Goal: Information Seeking & Learning: Find contact information

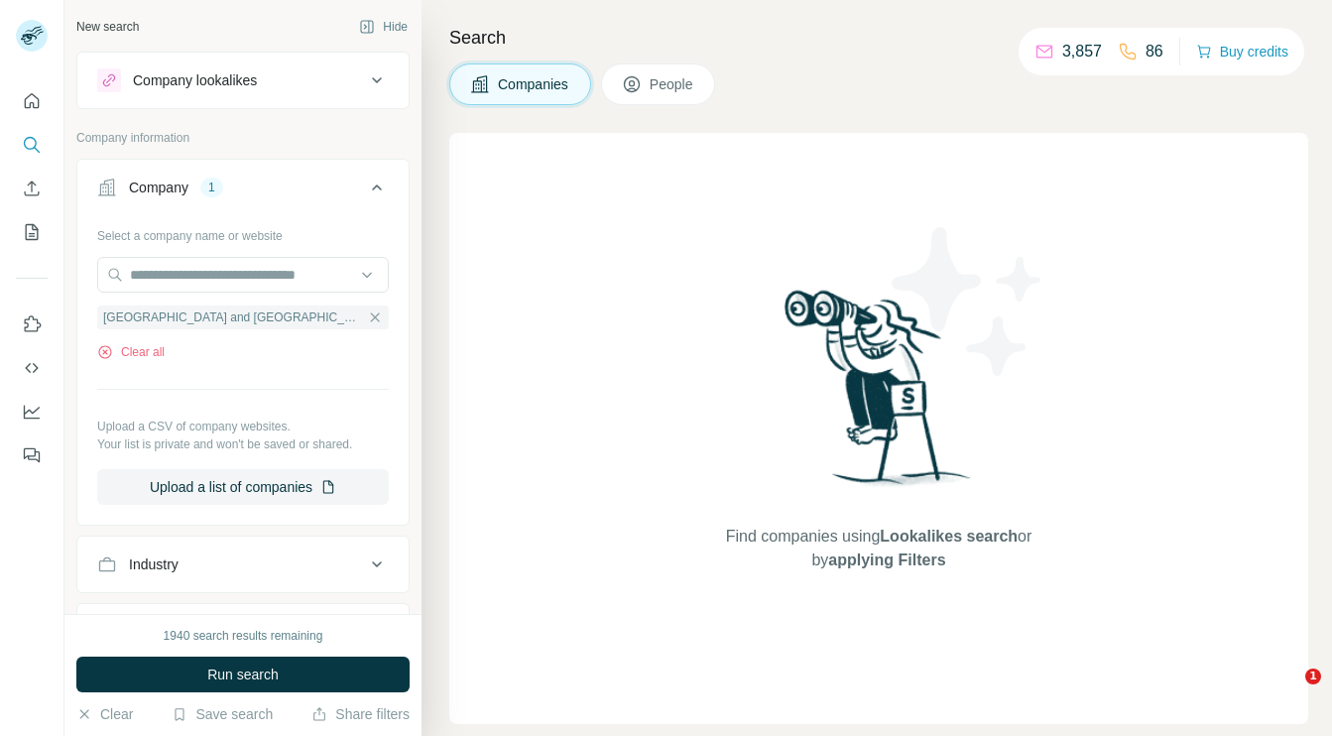
click at [655, 89] on span "People" at bounding box center [673, 84] width 46 height 20
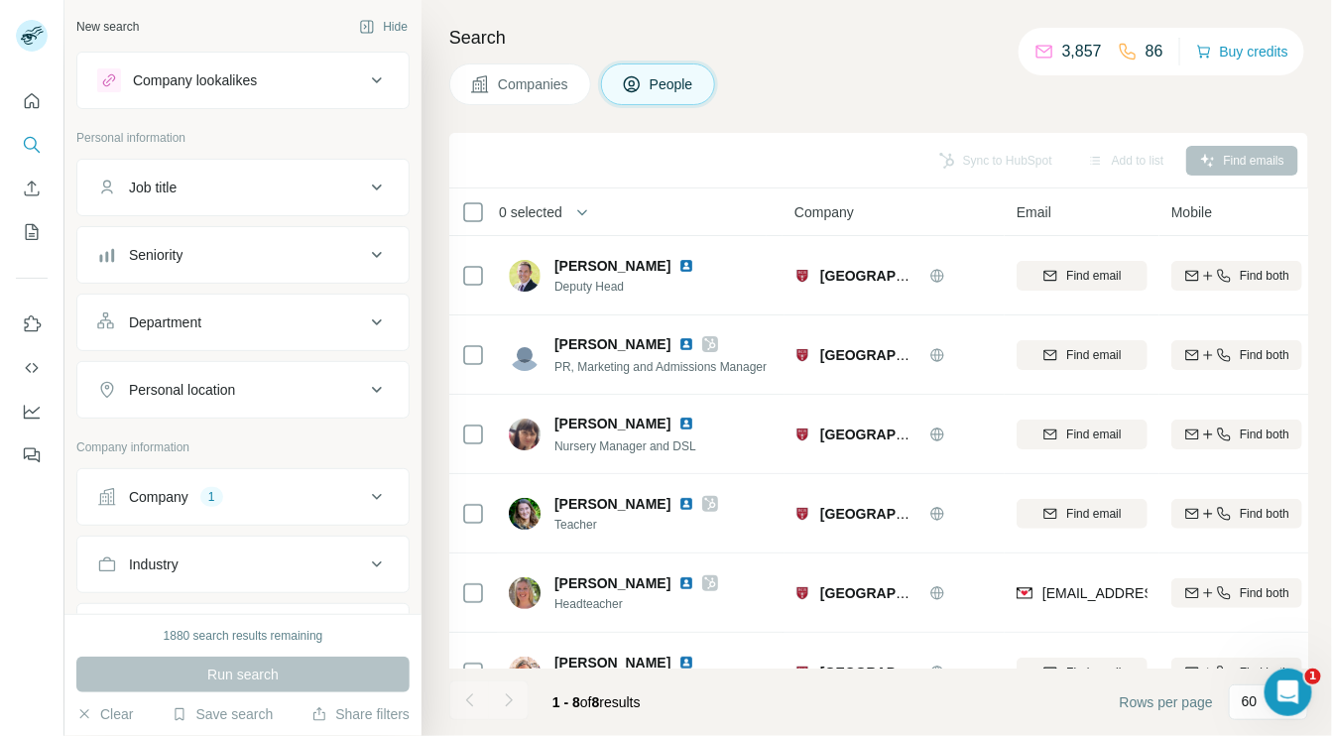
click at [234, 495] on div "Company 1" at bounding box center [231, 497] width 268 height 20
click at [226, 575] on input "text" at bounding box center [243, 584] width 292 height 36
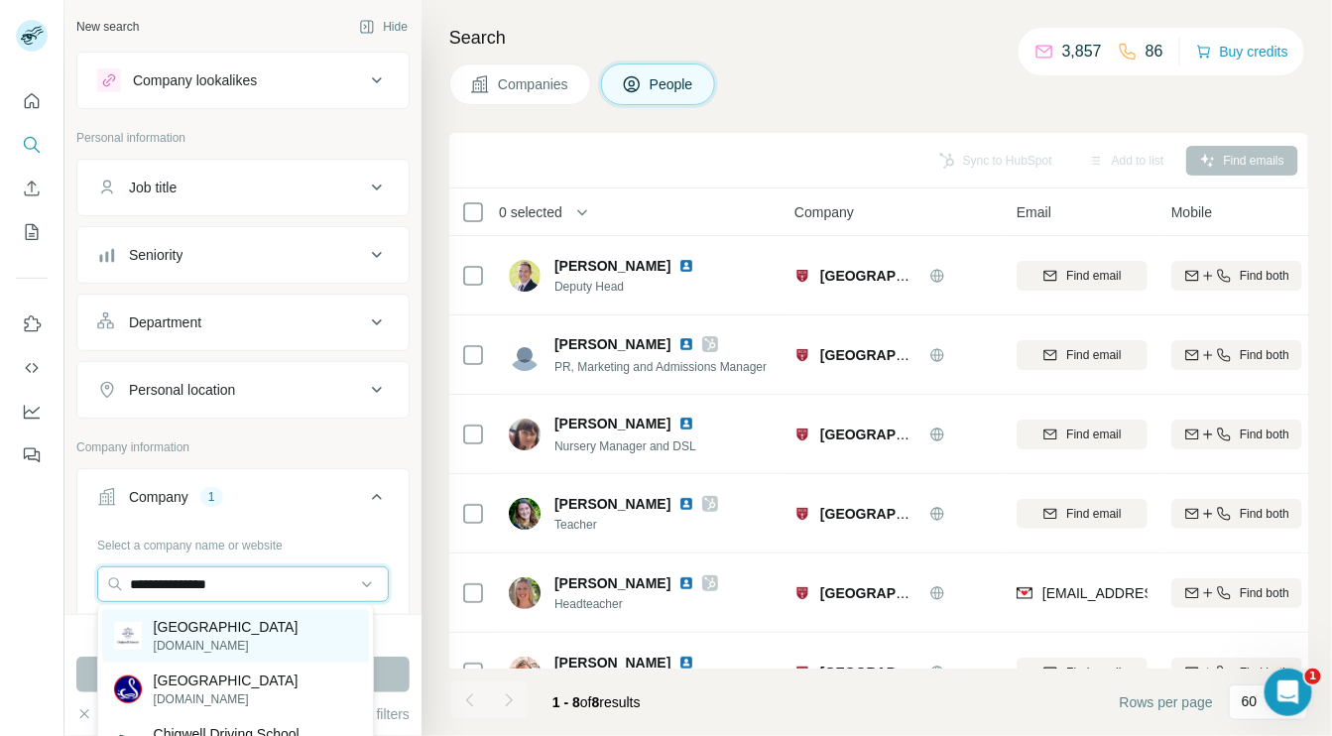
type input "**********"
click at [227, 637] on p "[DOMAIN_NAME]" at bounding box center [226, 646] width 145 height 18
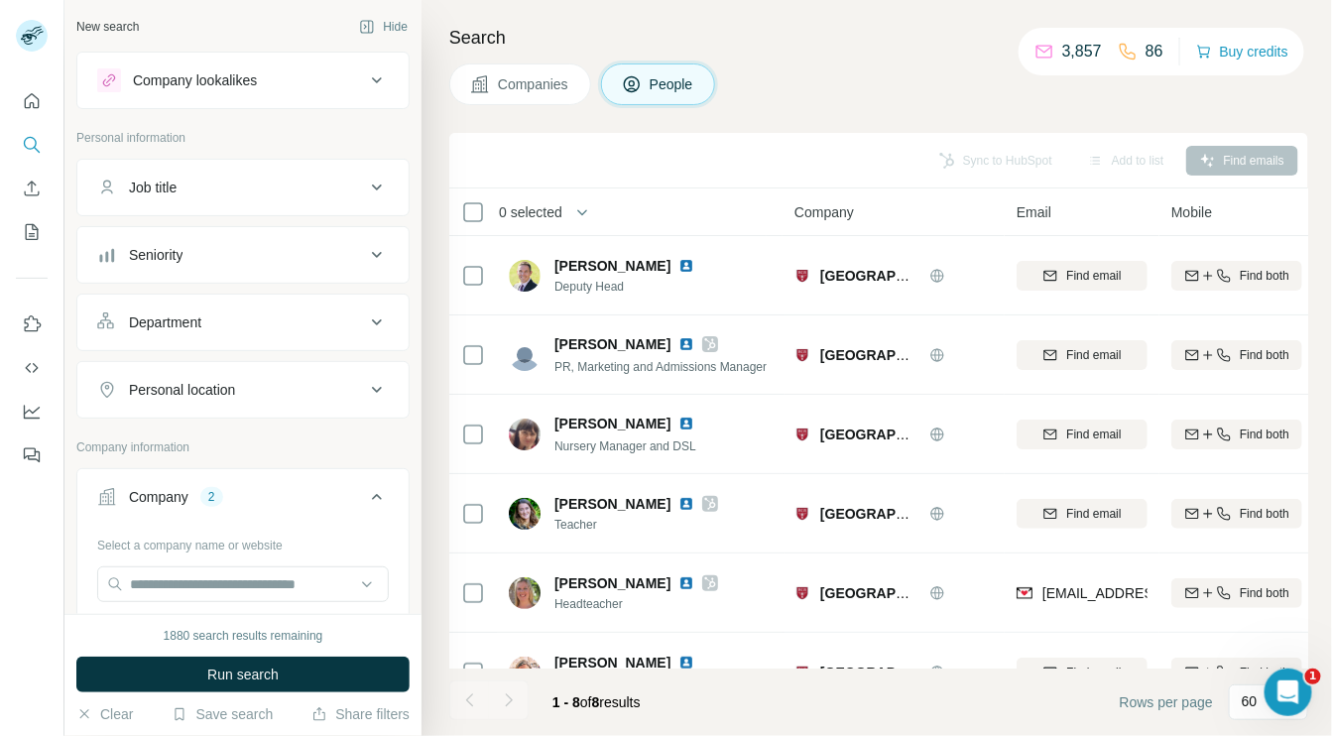
click at [189, 185] on div "Job title" at bounding box center [231, 188] width 268 height 20
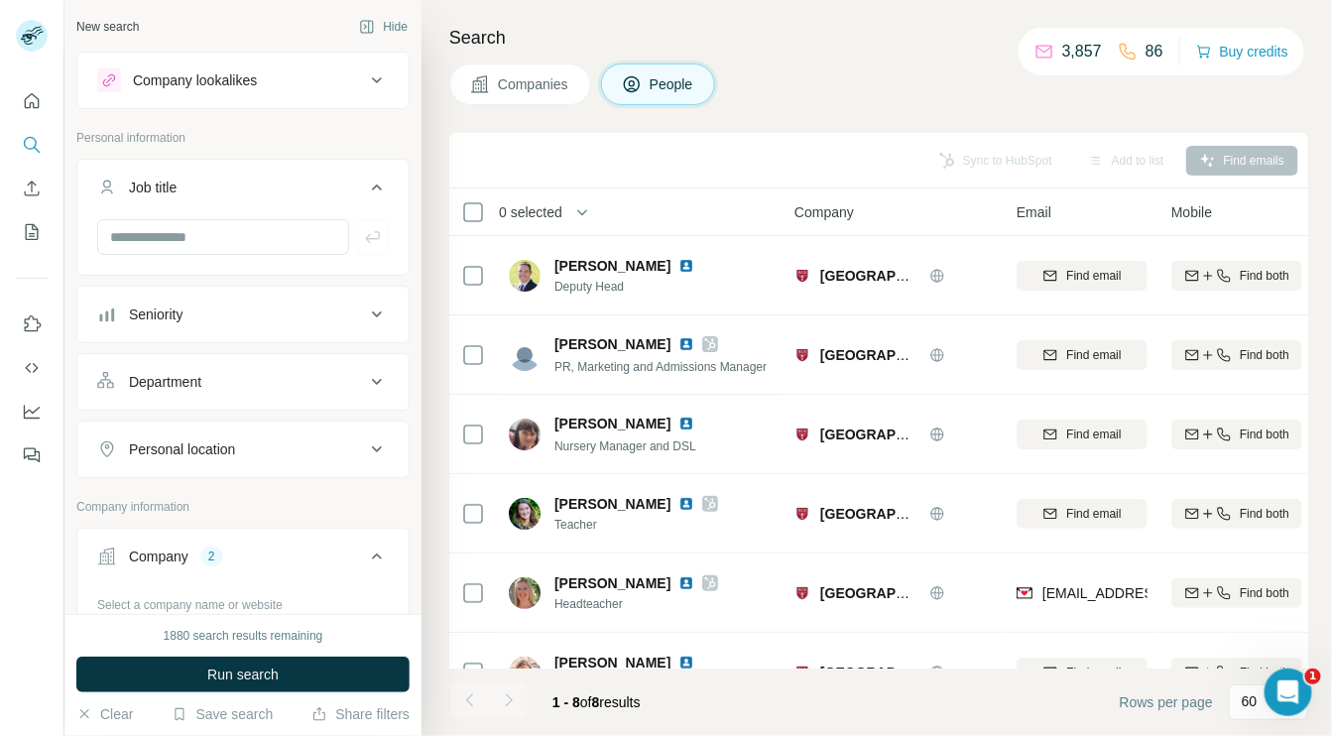
click at [189, 185] on div "Job title" at bounding box center [231, 188] width 268 height 20
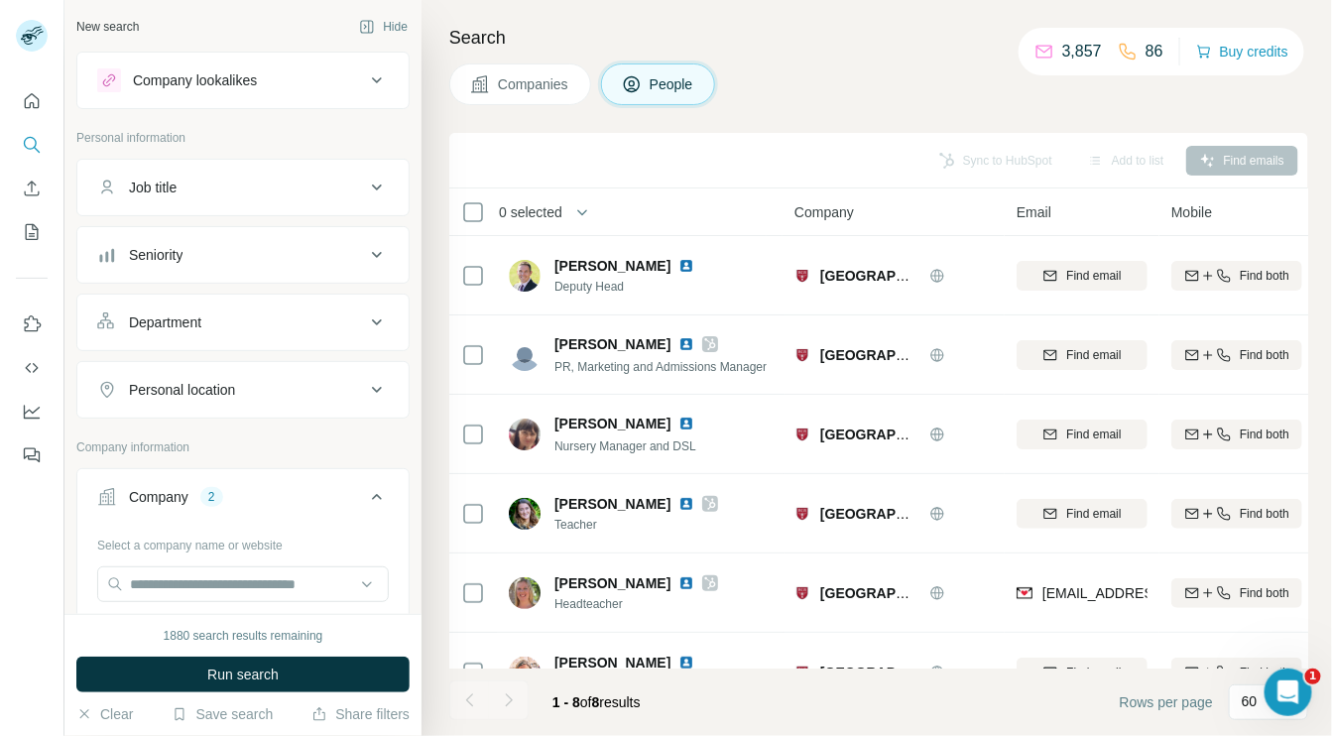
click at [186, 306] on button "Department" at bounding box center [242, 323] width 331 height 48
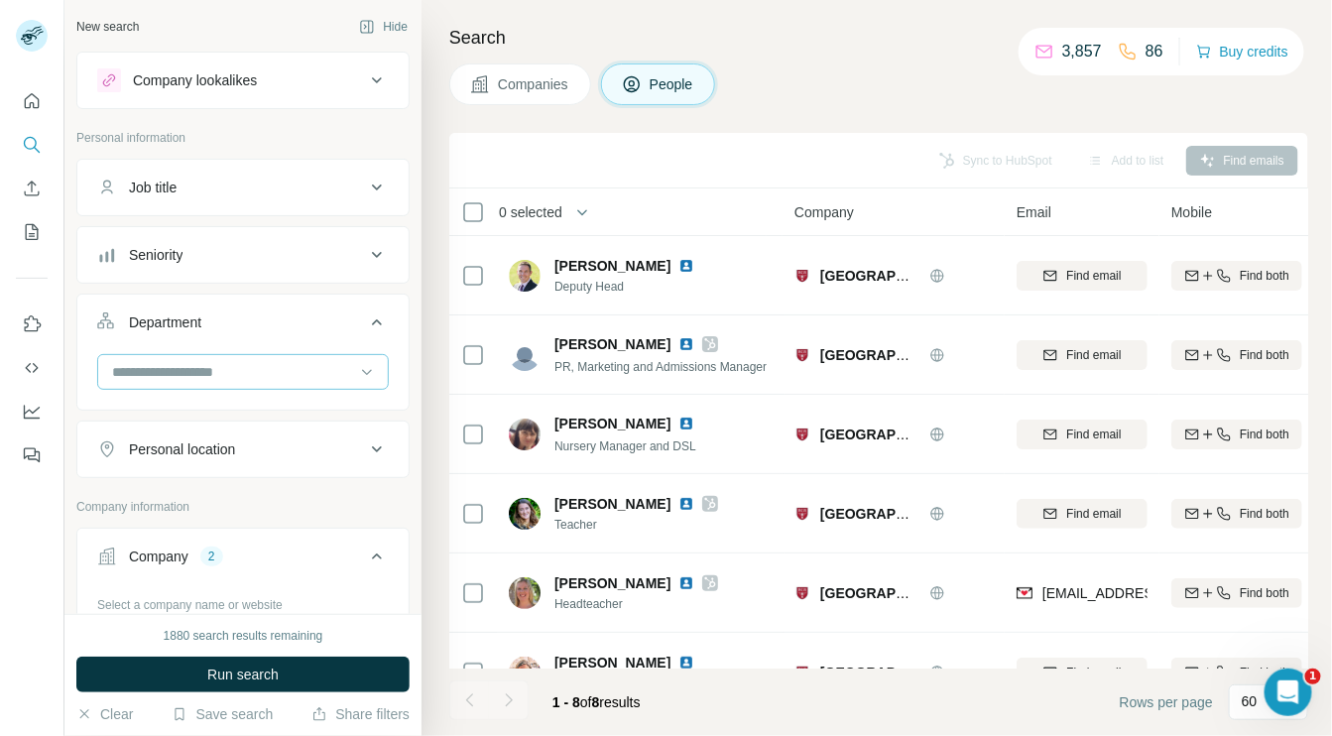
click at [182, 366] on input at bounding box center [232, 372] width 245 height 22
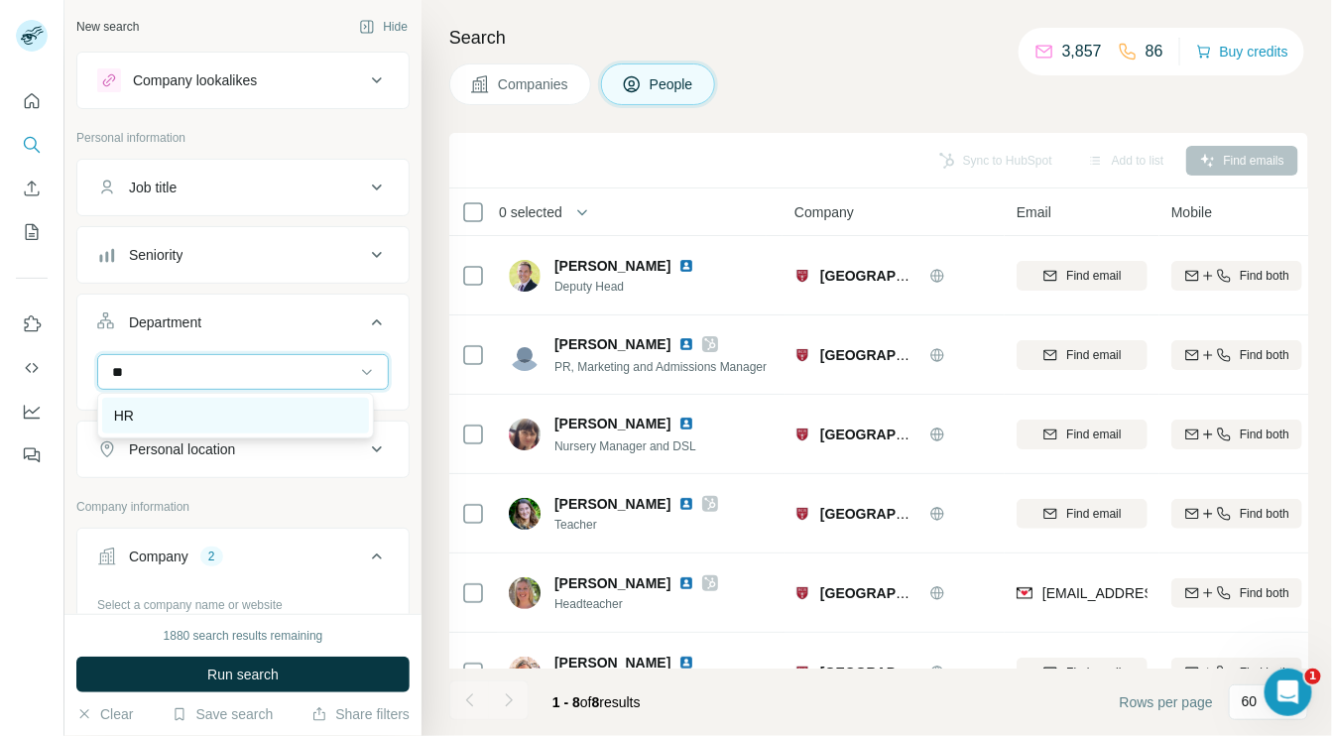
type input "**"
click at [152, 406] on div "HR" at bounding box center [235, 416] width 243 height 20
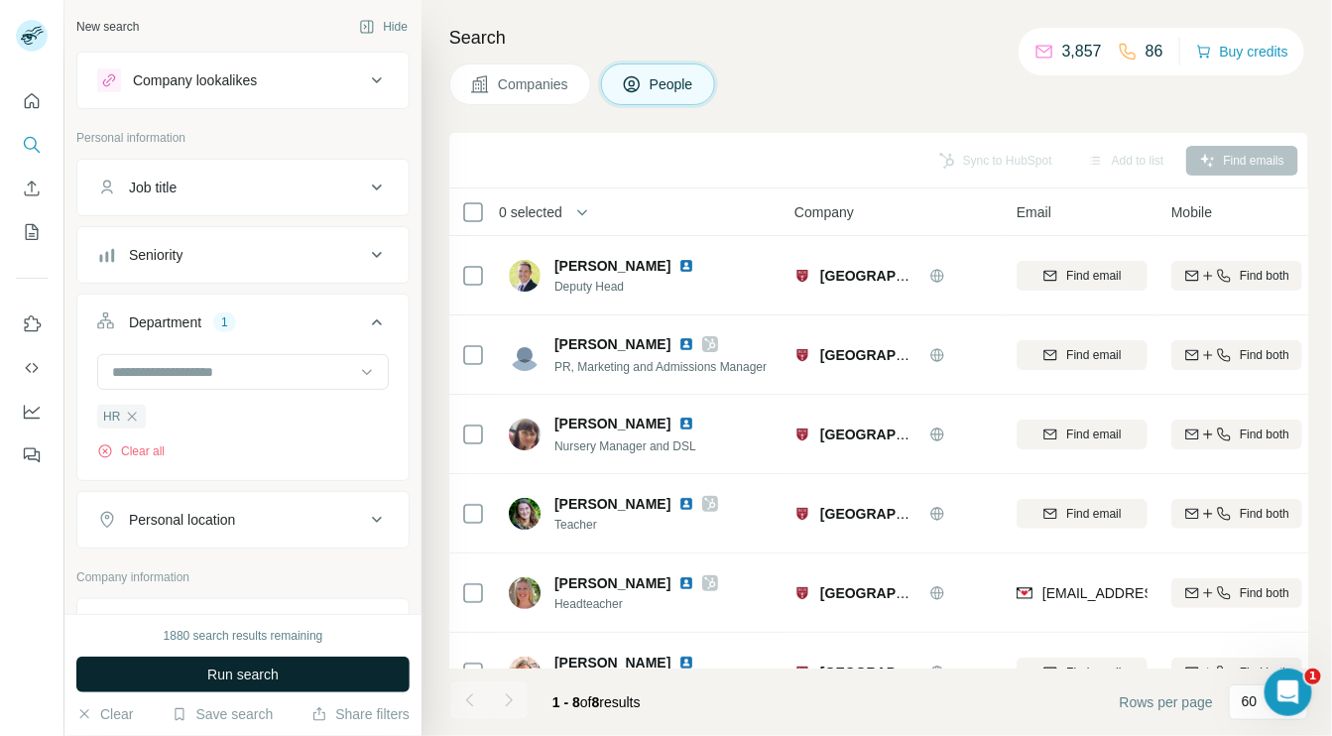
click at [242, 677] on span "Run search" at bounding box center [242, 675] width 71 height 20
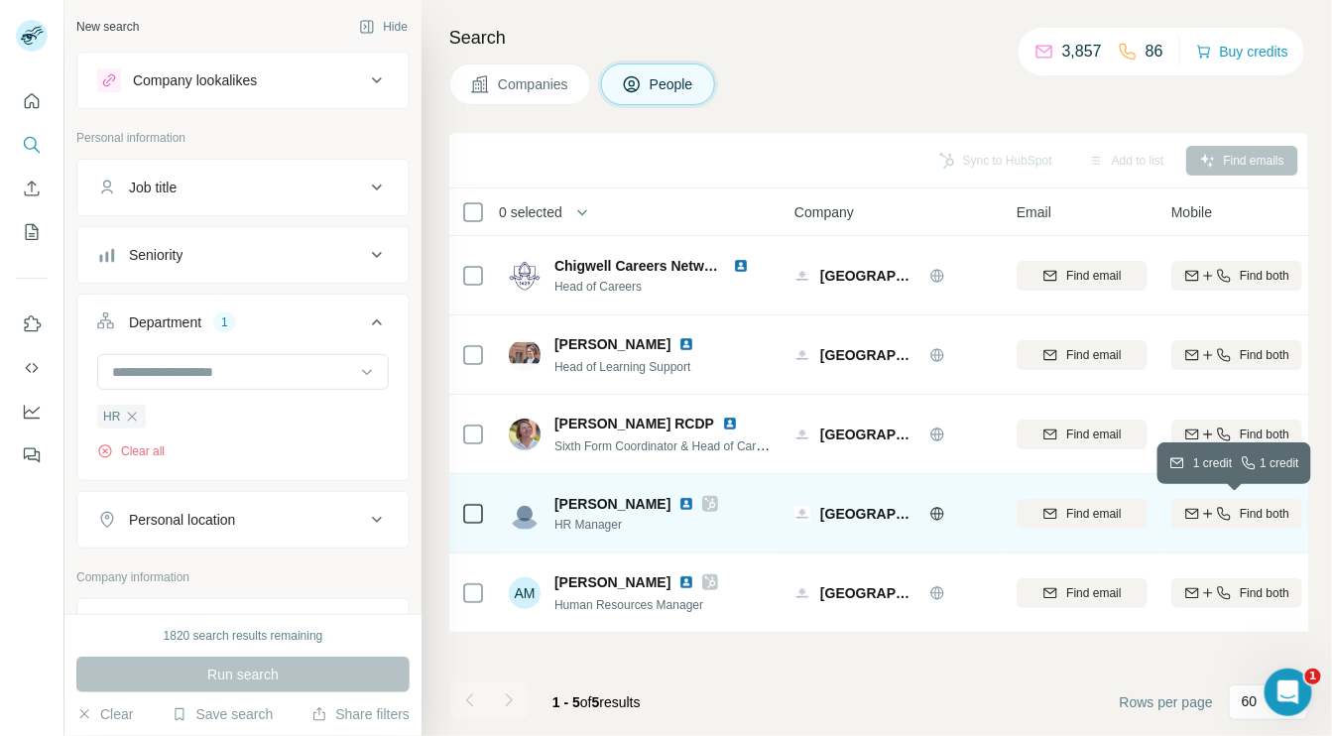
click at [1200, 513] on icon "button" at bounding box center [1208, 514] width 16 height 16
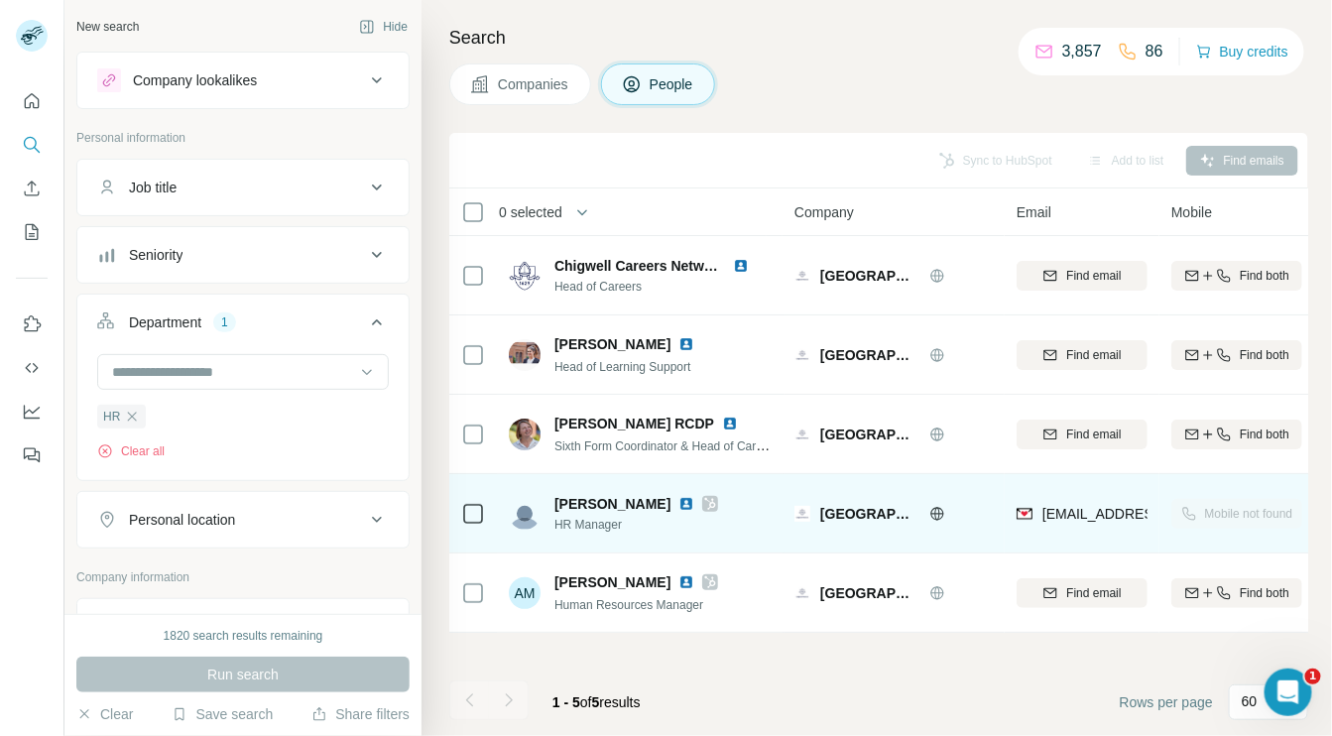
click at [694, 502] on img at bounding box center [687, 504] width 16 height 16
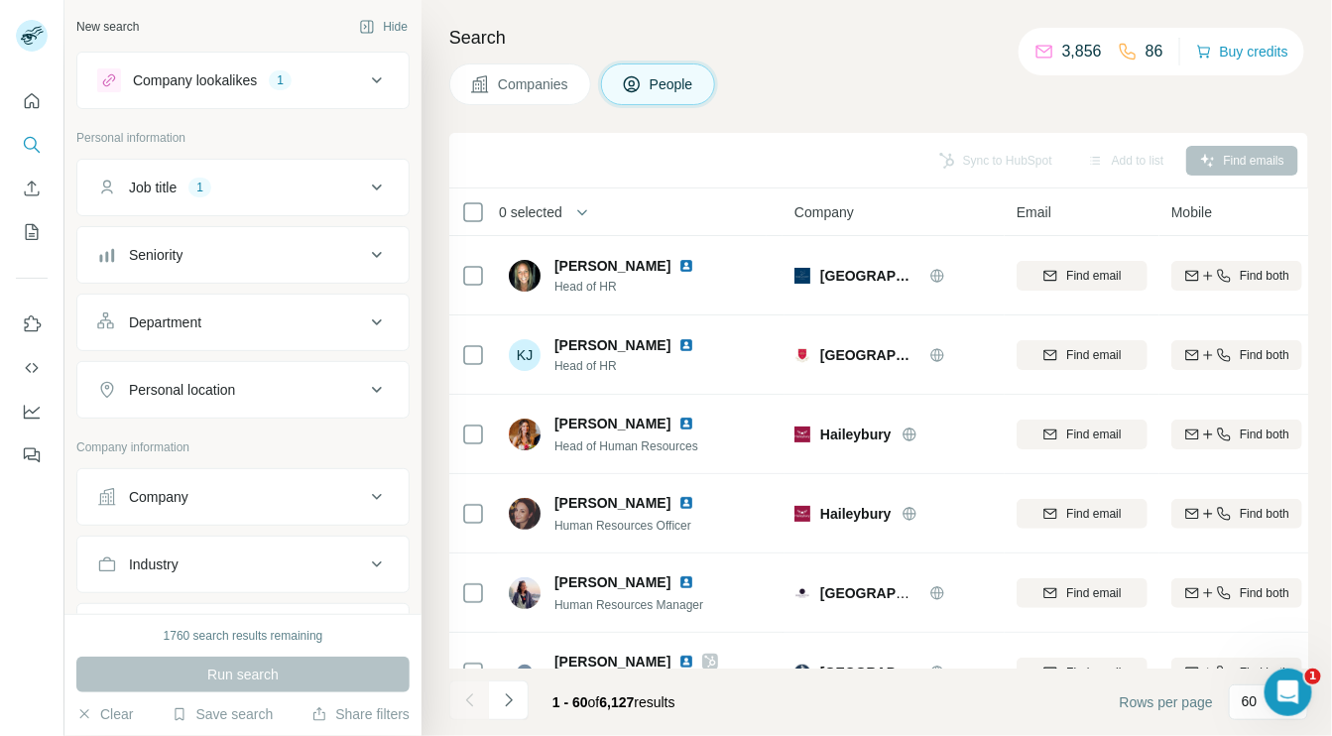
click at [257, 77] on div "Company lookalikes" at bounding box center [195, 80] width 124 height 20
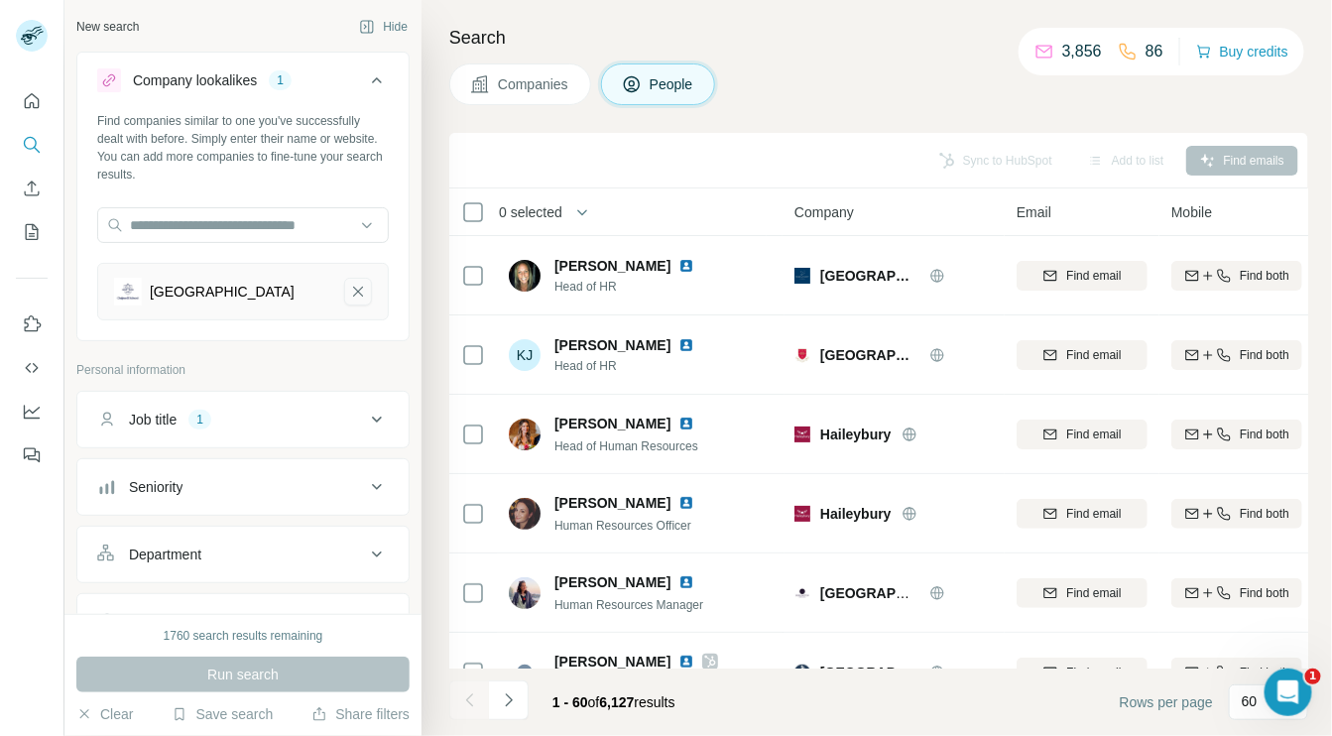
click at [349, 289] on icon "Chigwell School-remove-button" at bounding box center [358, 292] width 18 height 20
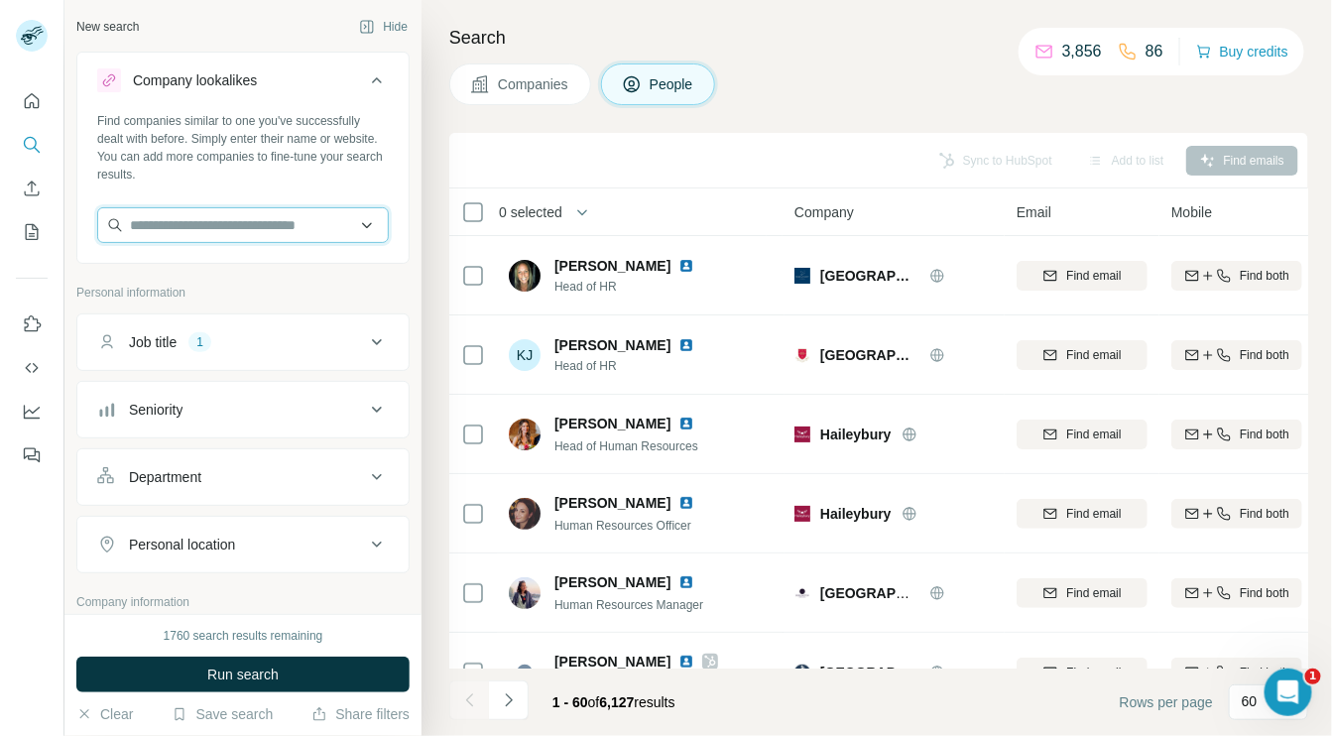
click at [222, 220] on input "text" at bounding box center [243, 225] width 292 height 36
type input "**********"
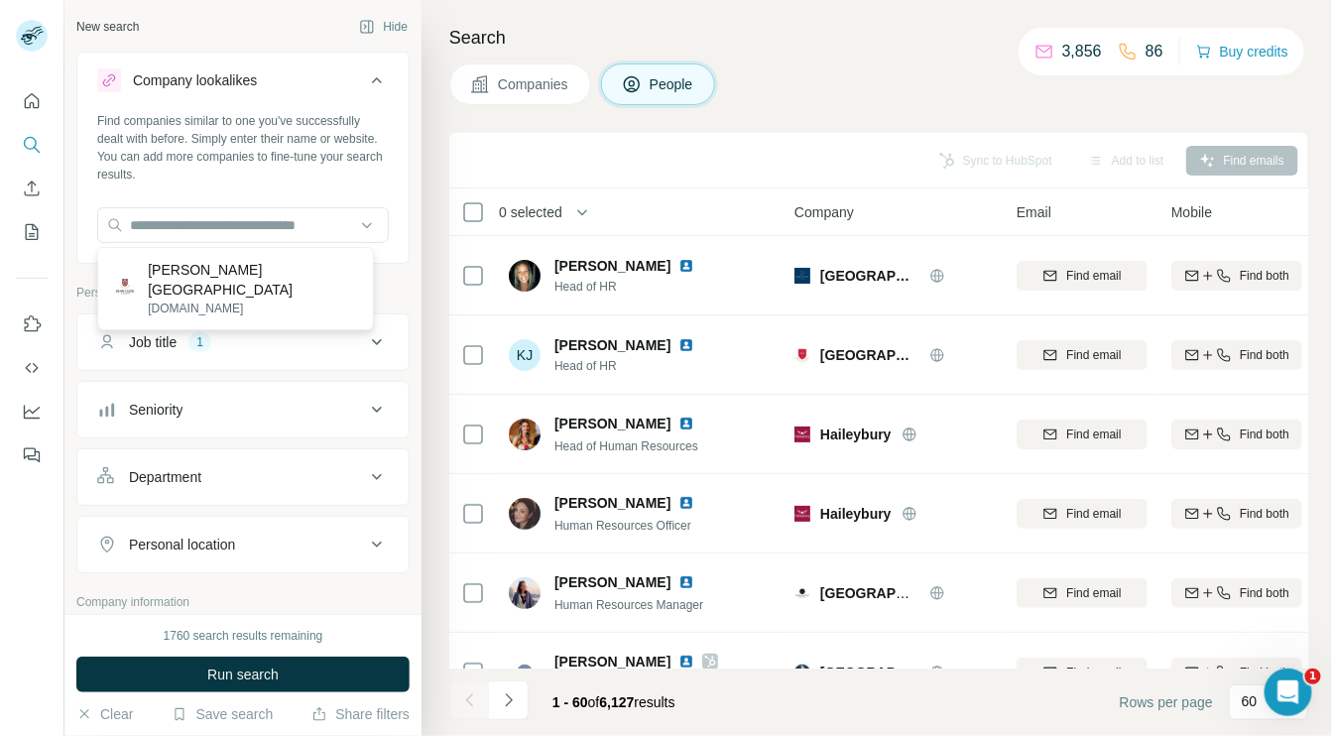
click at [372, 340] on icon at bounding box center [377, 342] width 10 height 6
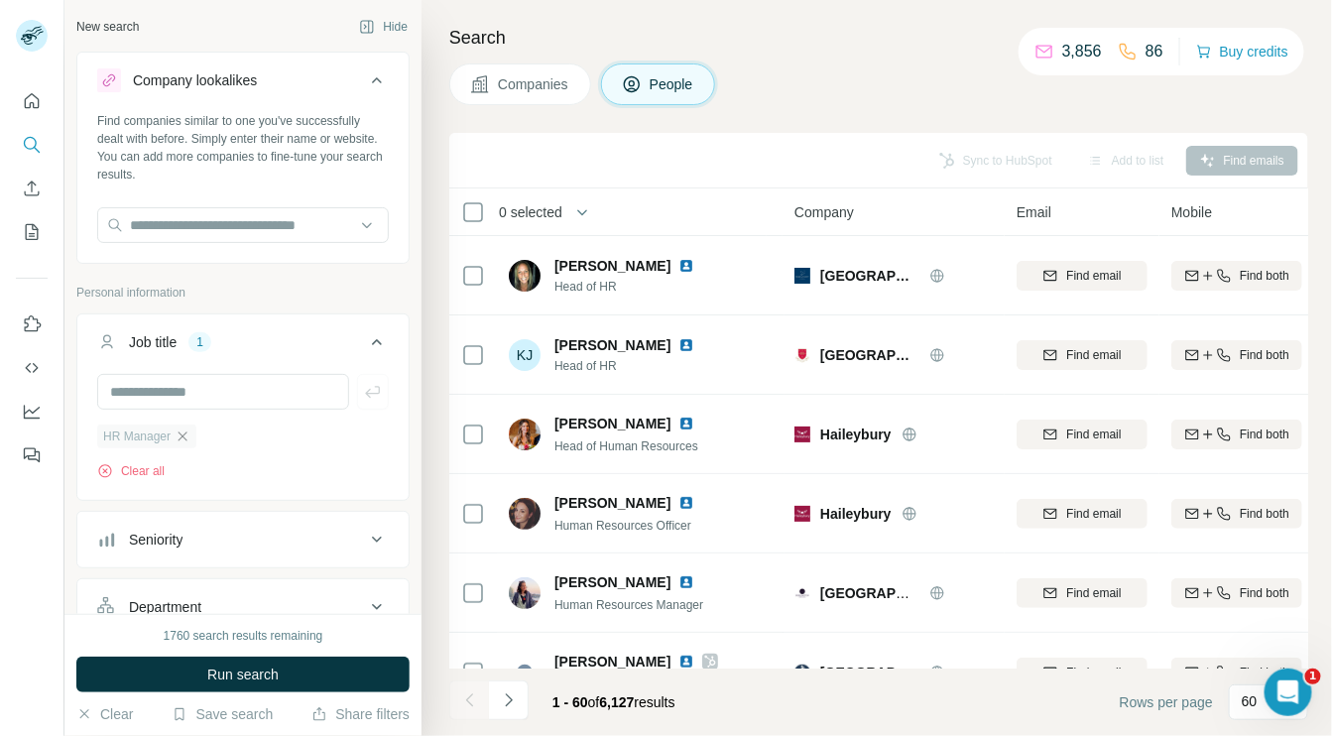
click at [180, 435] on icon "button" at bounding box center [183, 437] width 16 height 16
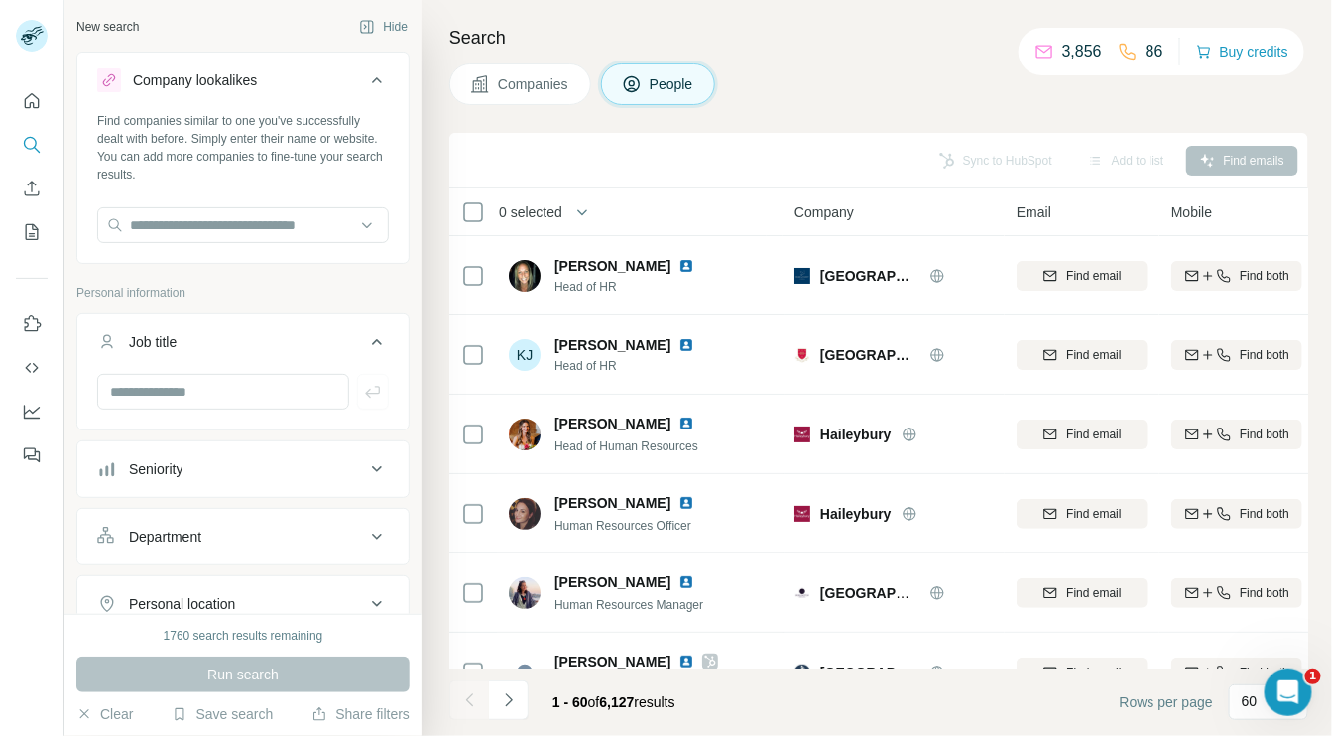
click at [257, 673] on div "Run search" at bounding box center [242, 675] width 333 height 36
click at [118, 714] on button "Clear" at bounding box center [104, 714] width 57 height 20
click at [274, 230] on input "text" at bounding box center [243, 225] width 292 height 36
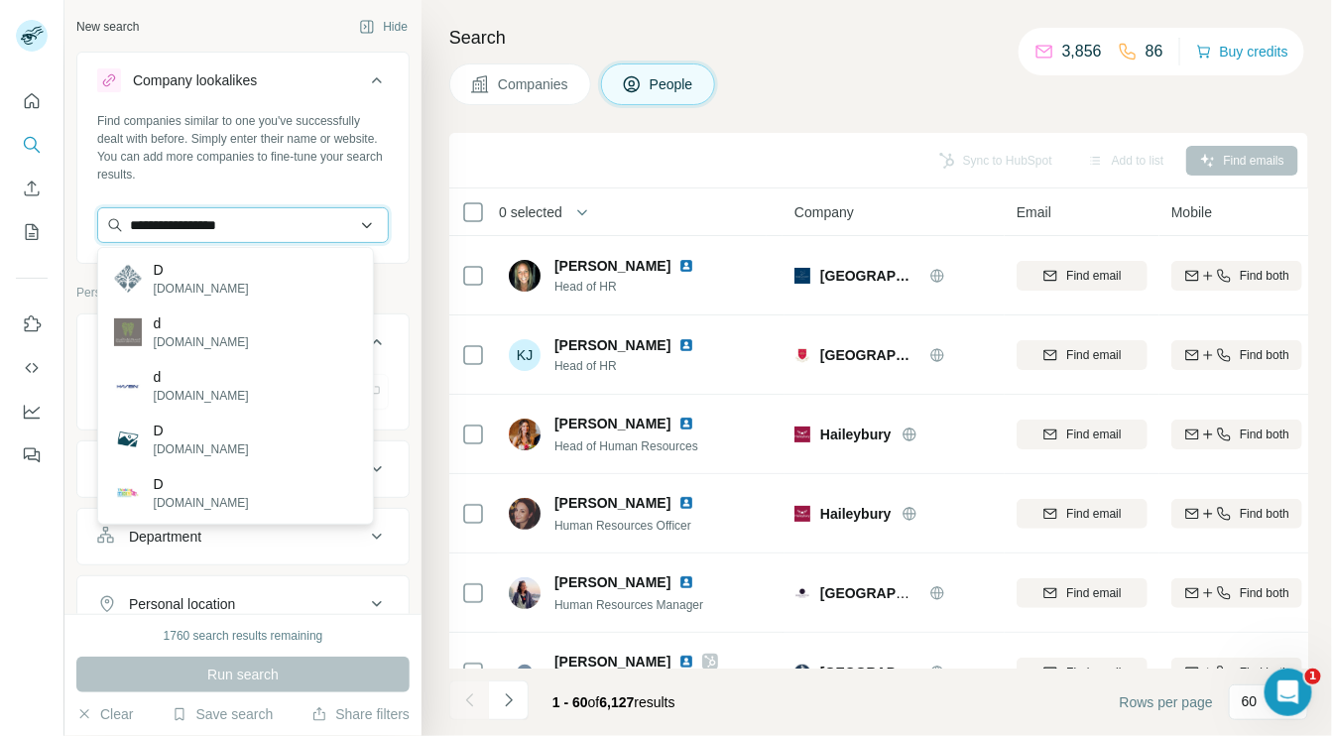
type input "**********"
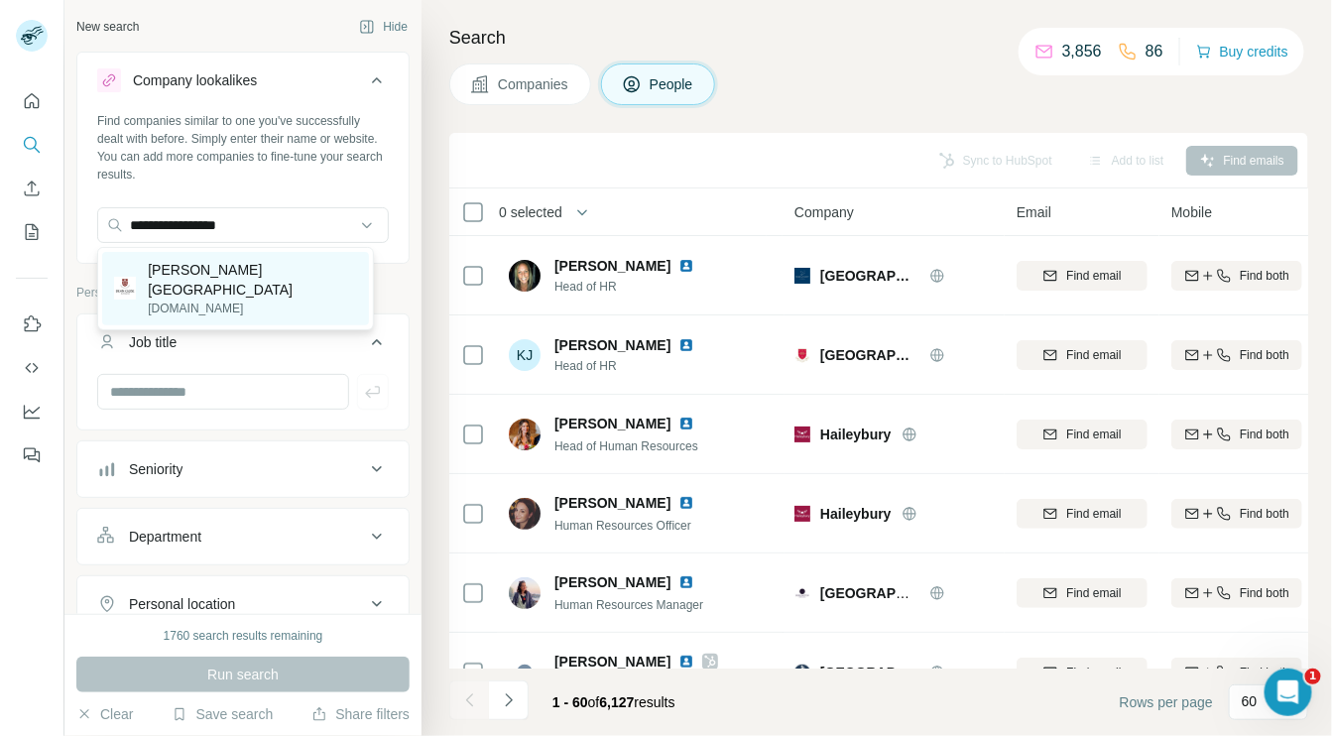
click at [241, 277] on p "[PERSON_NAME][GEOGRAPHIC_DATA]" at bounding box center [252, 280] width 209 height 40
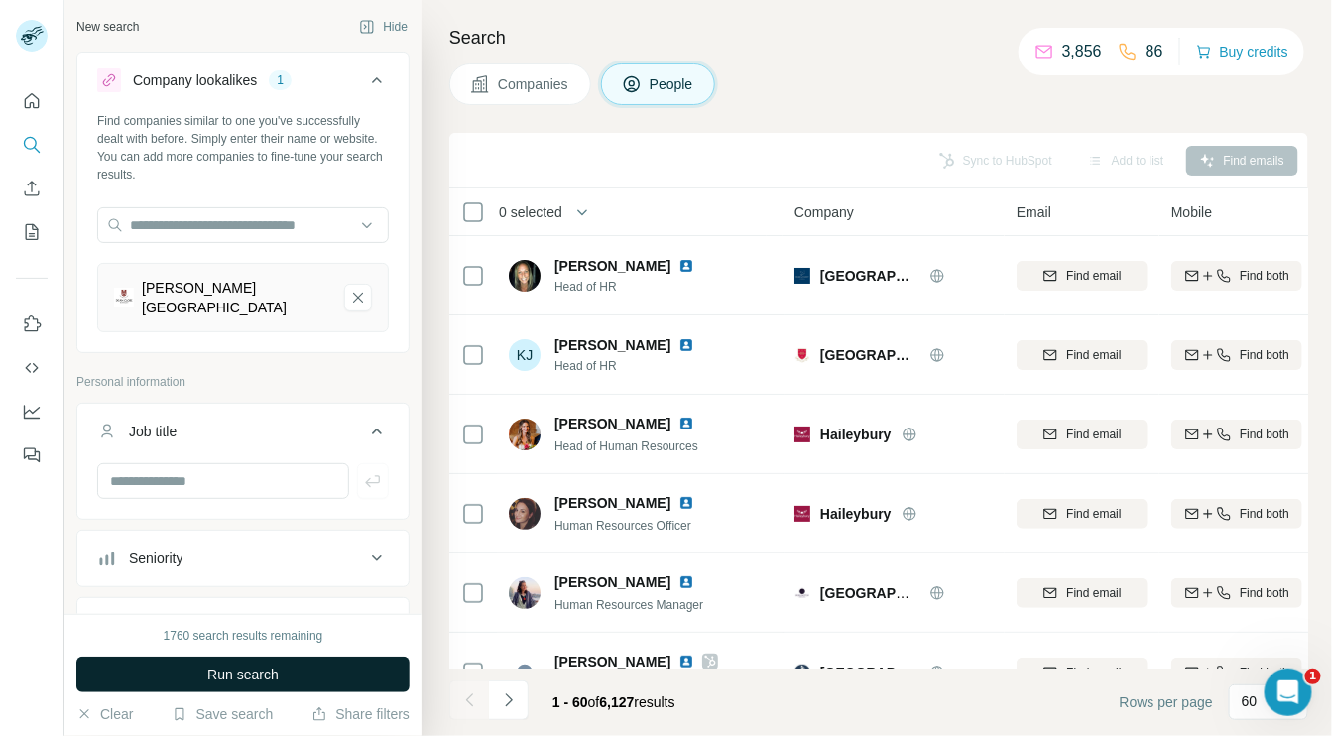
click at [283, 678] on button "Run search" at bounding box center [242, 675] width 333 height 36
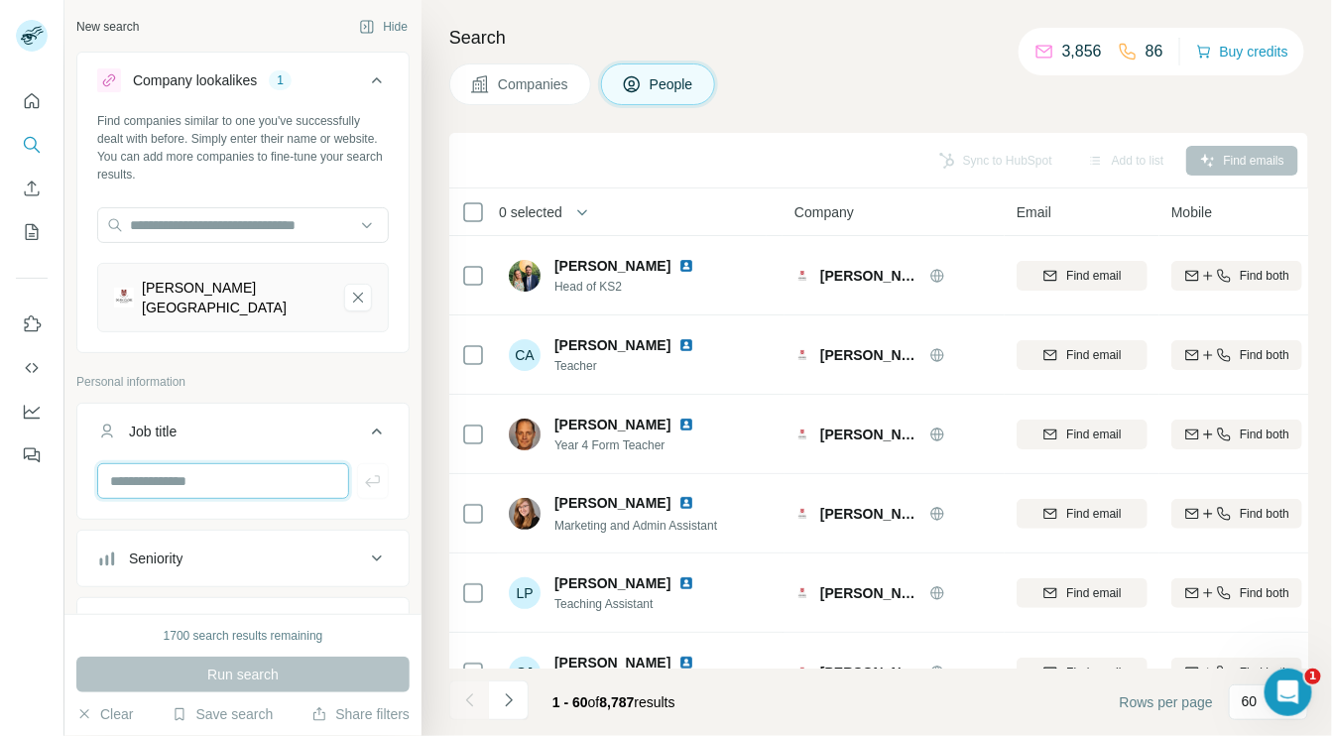
click at [196, 465] on input "text" at bounding box center [223, 481] width 252 height 36
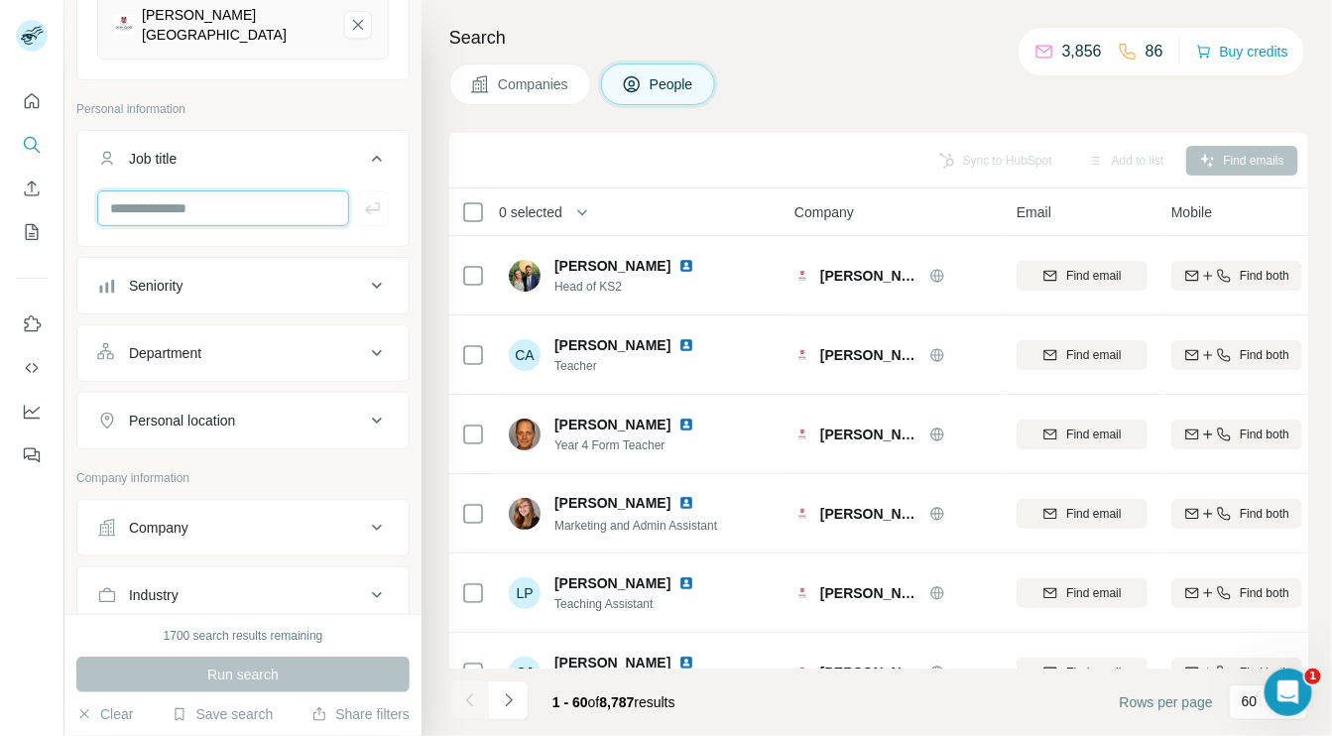
scroll to position [282, 0]
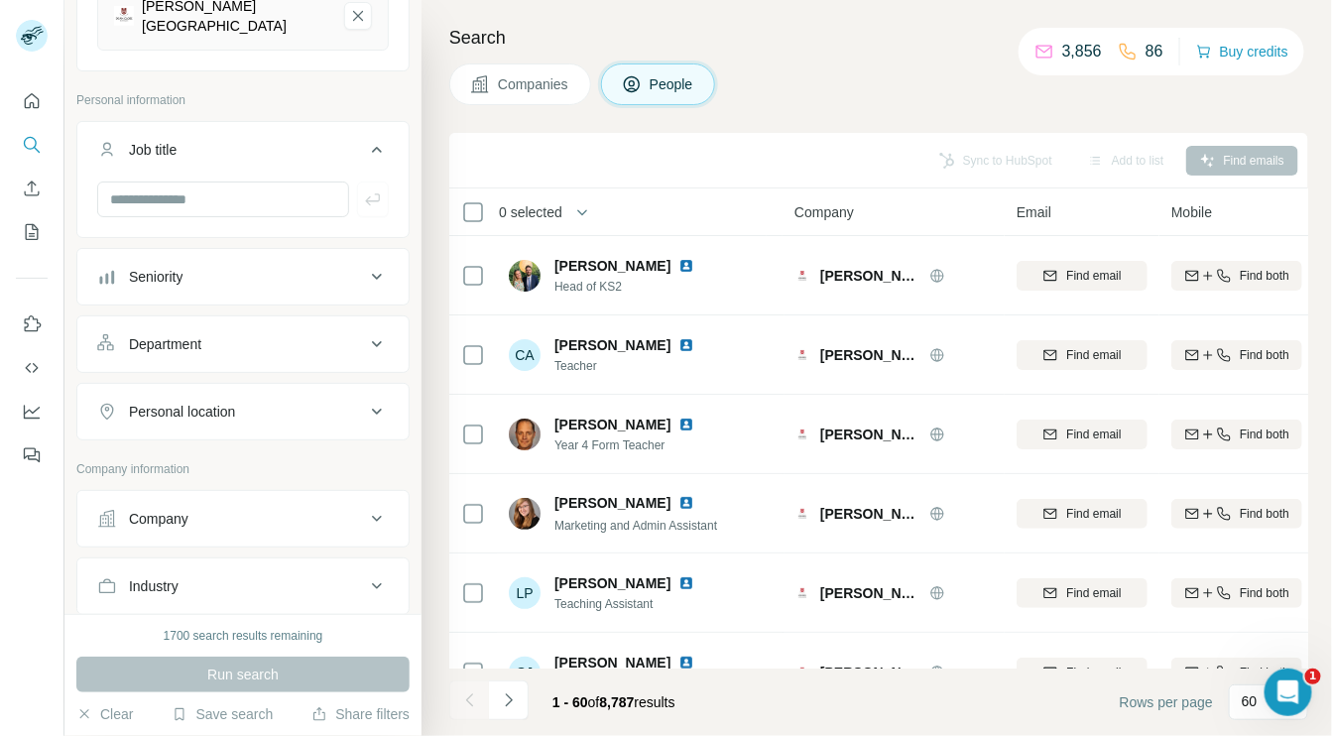
click at [348, 334] on div "Department" at bounding box center [231, 344] width 268 height 20
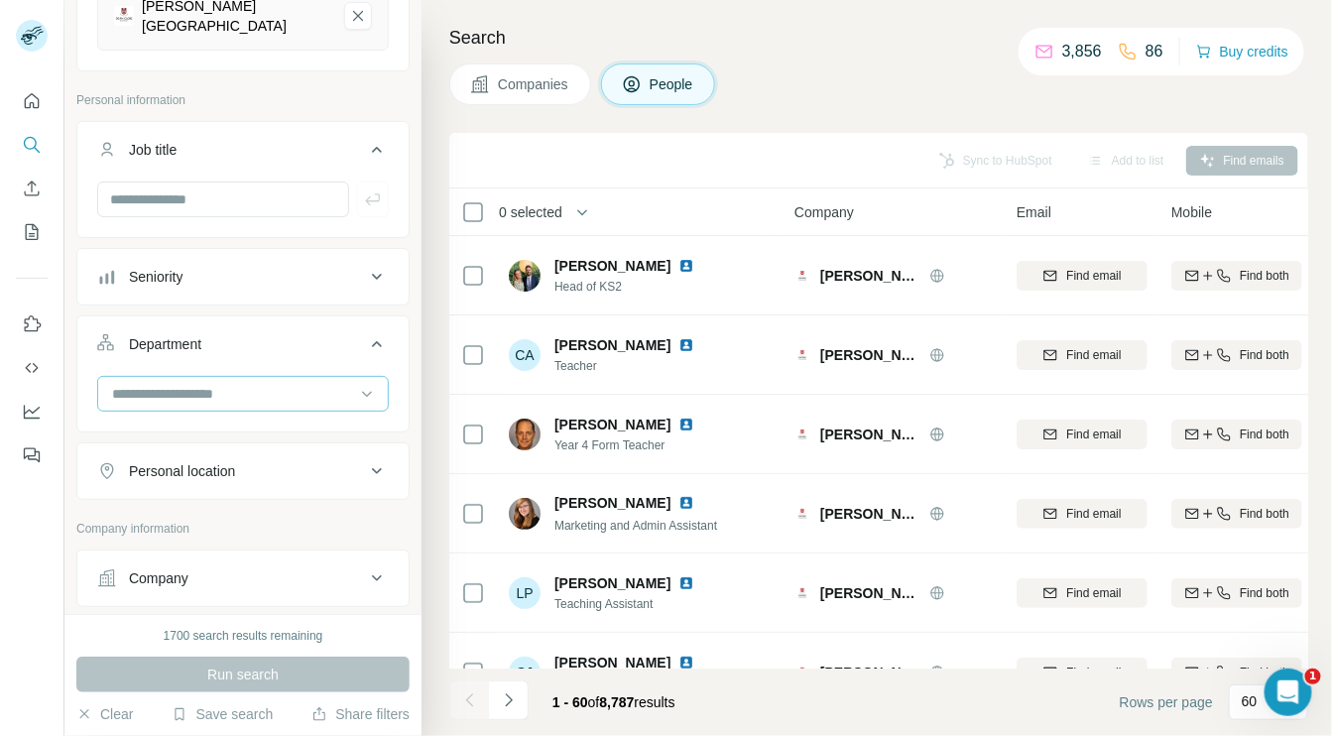
click at [218, 383] on input at bounding box center [232, 394] width 245 height 22
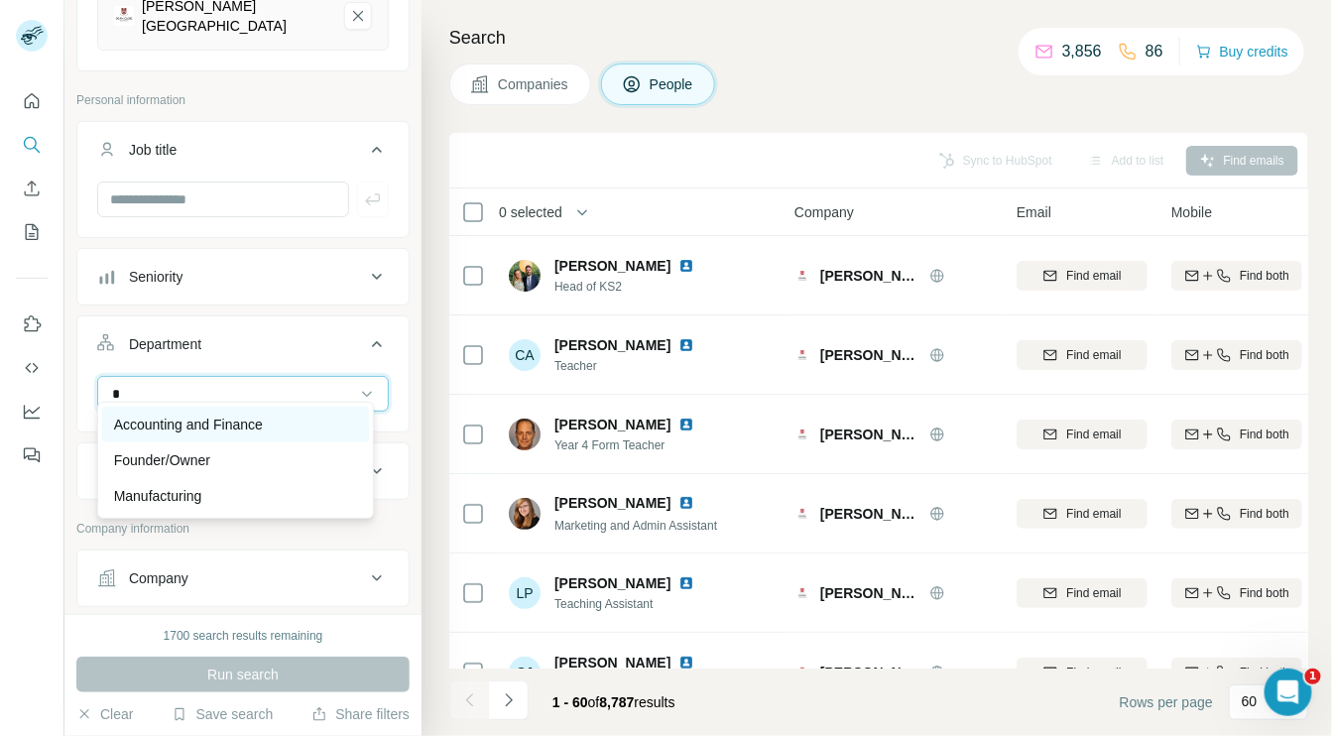
type input "*"
click at [212, 417] on p "Accounting and Finance" at bounding box center [188, 425] width 149 height 20
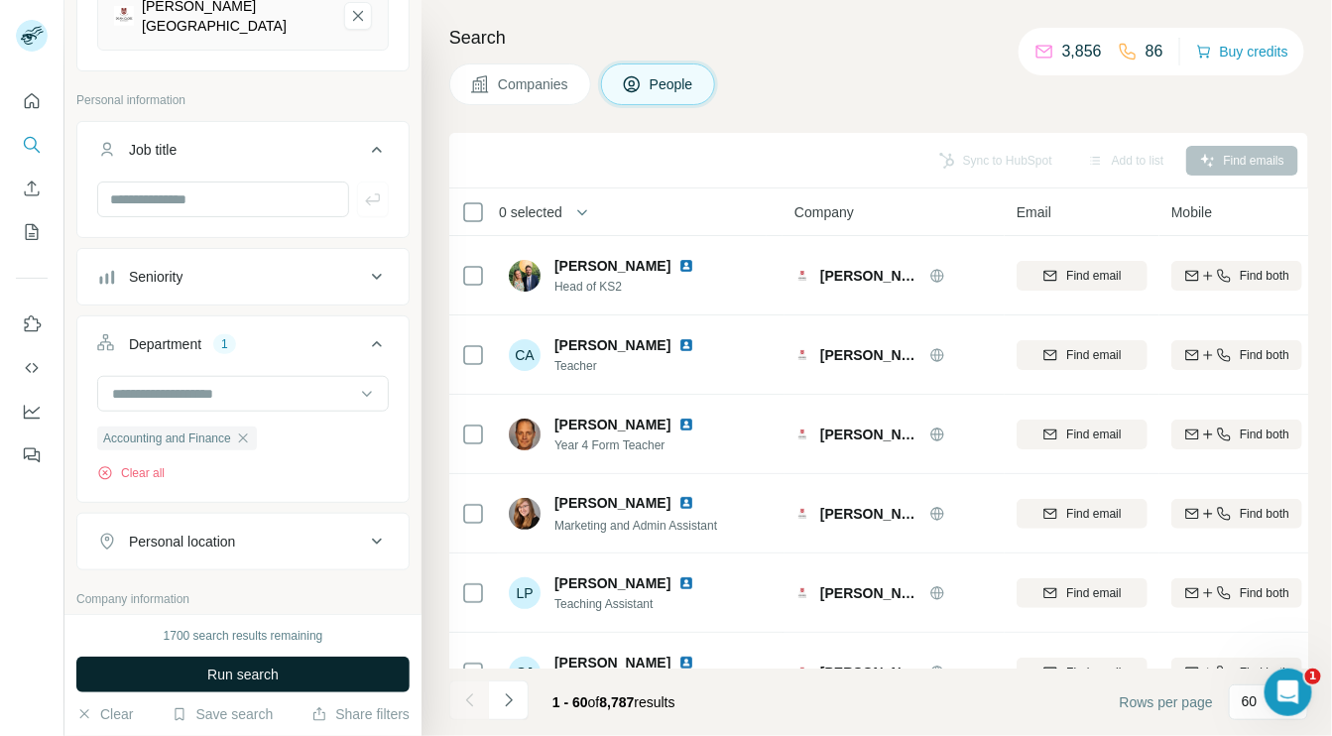
click at [241, 671] on span "Run search" at bounding box center [242, 675] width 71 height 20
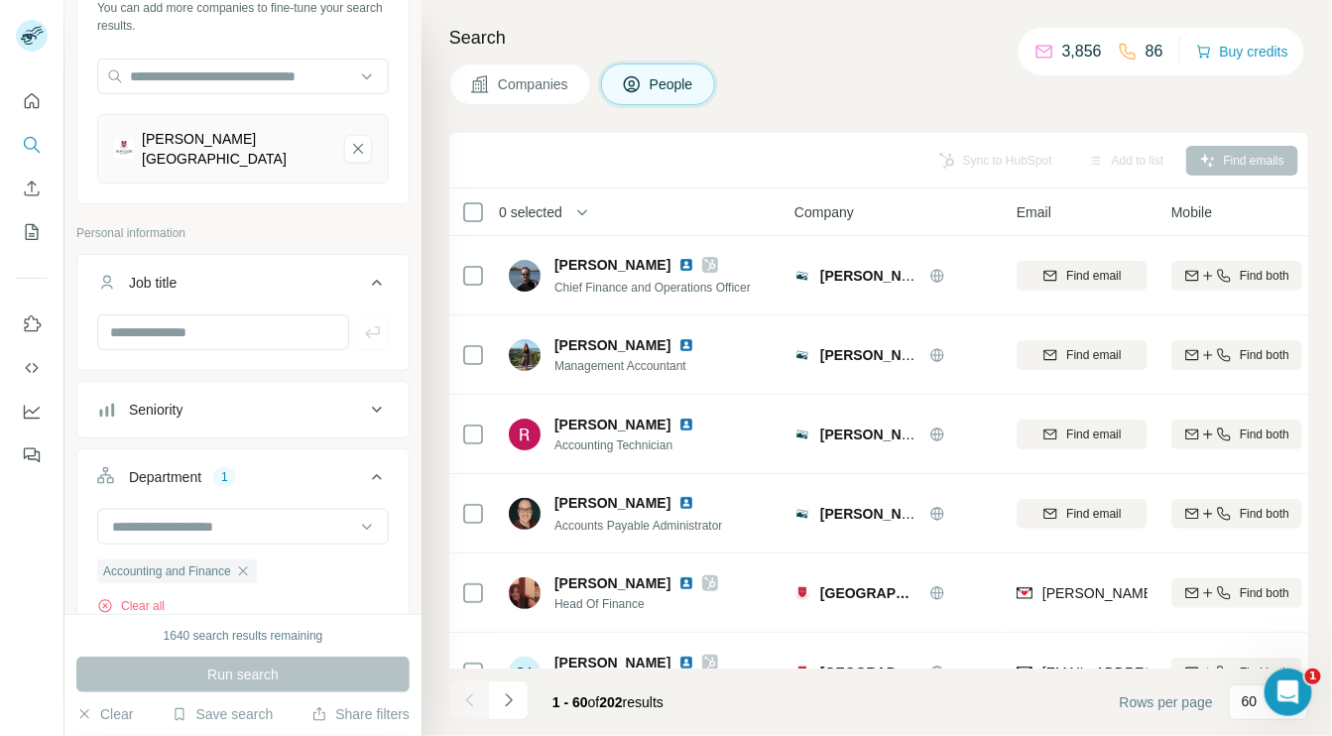
scroll to position [131, 0]
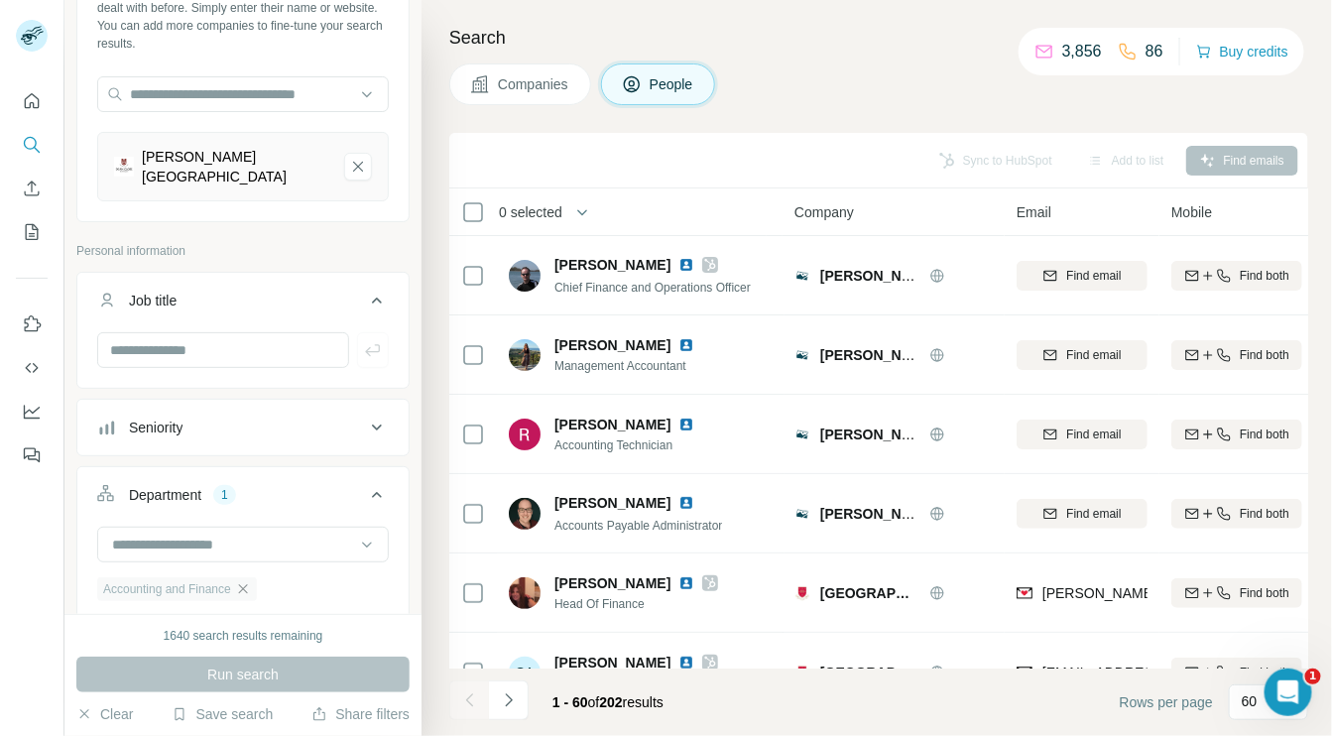
click at [247, 584] on icon "button" at bounding box center [242, 588] width 9 height 9
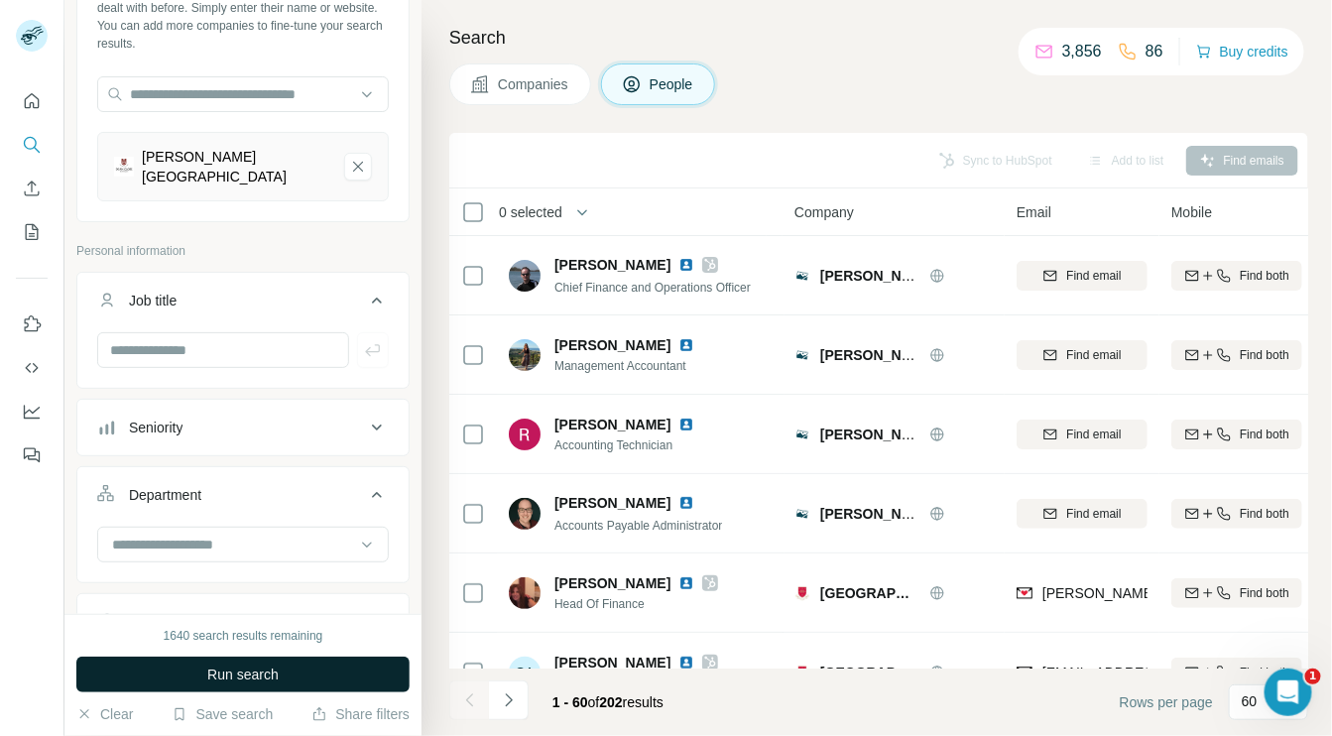
click at [233, 671] on span "Run search" at bounding box center [242, 675] width 71 height 20
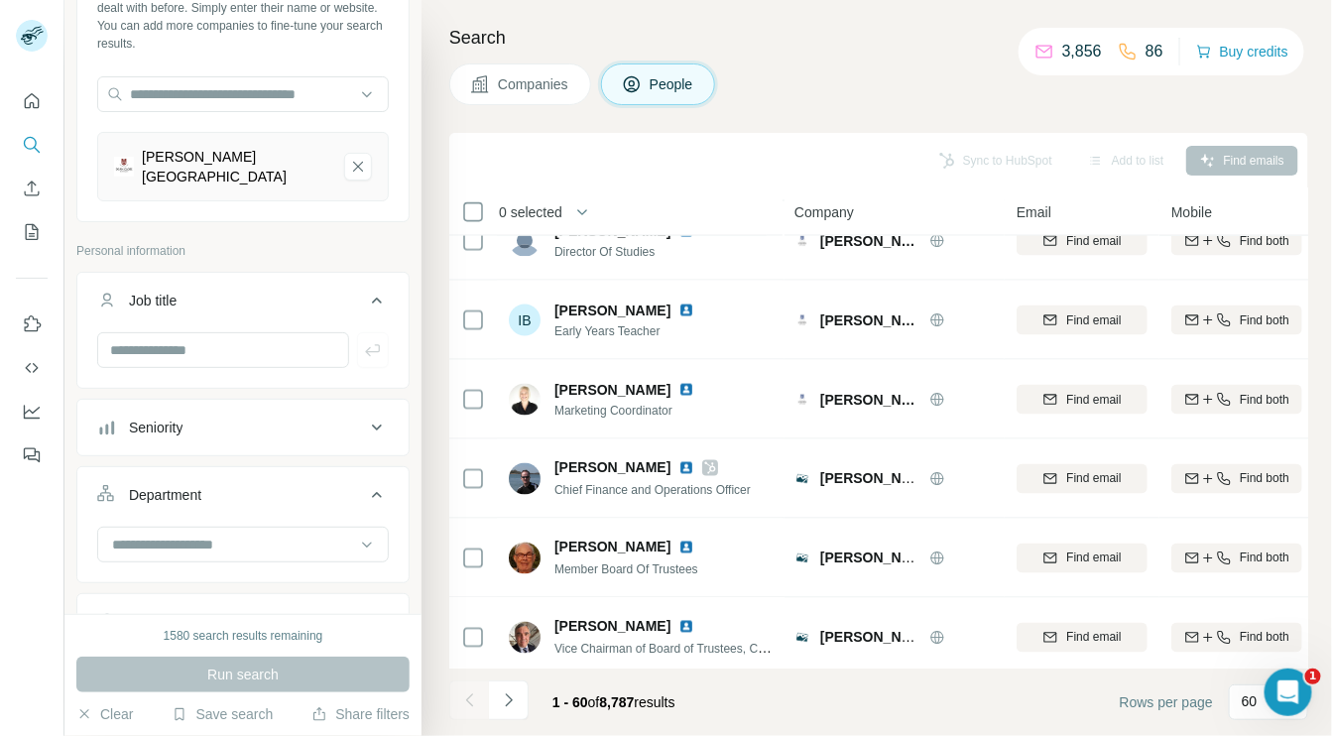
scroll to position [1082, 0]
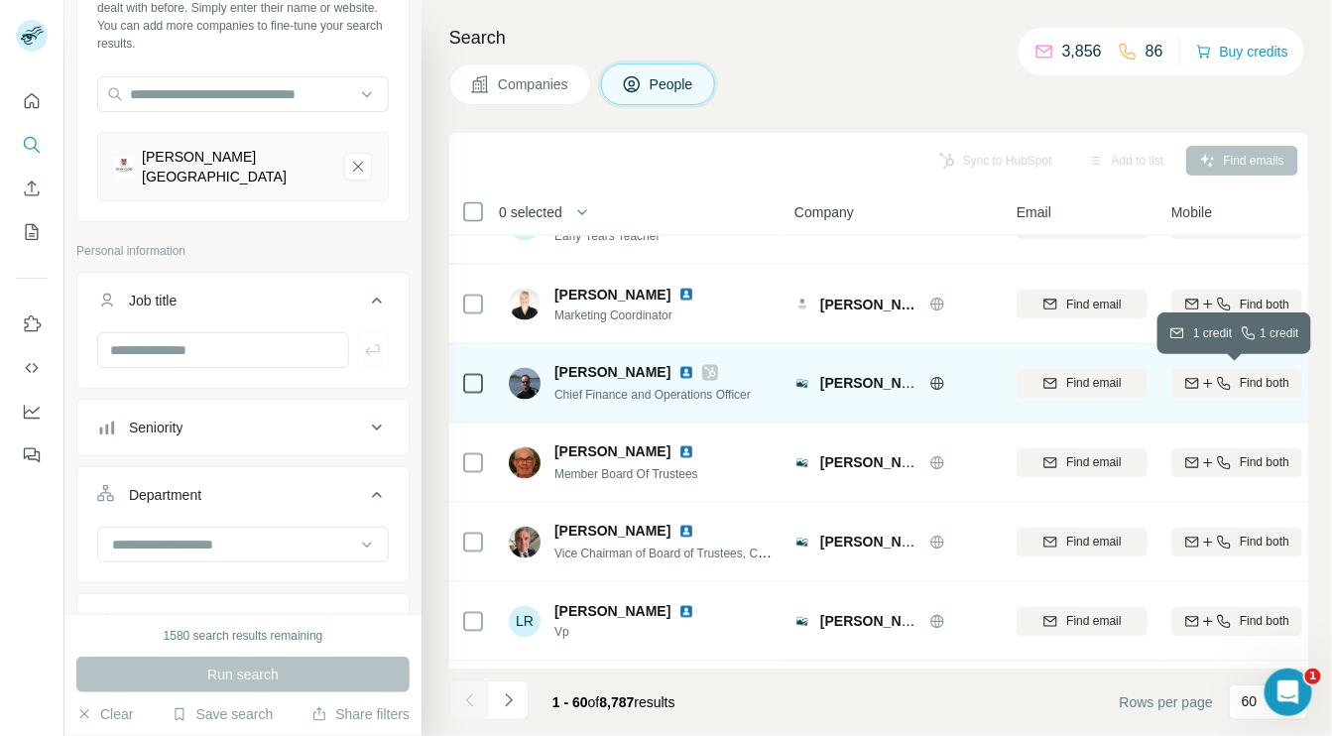
click at [1216, 381] on icon "button" at bounding box center [1224, 384] width 16 height 16
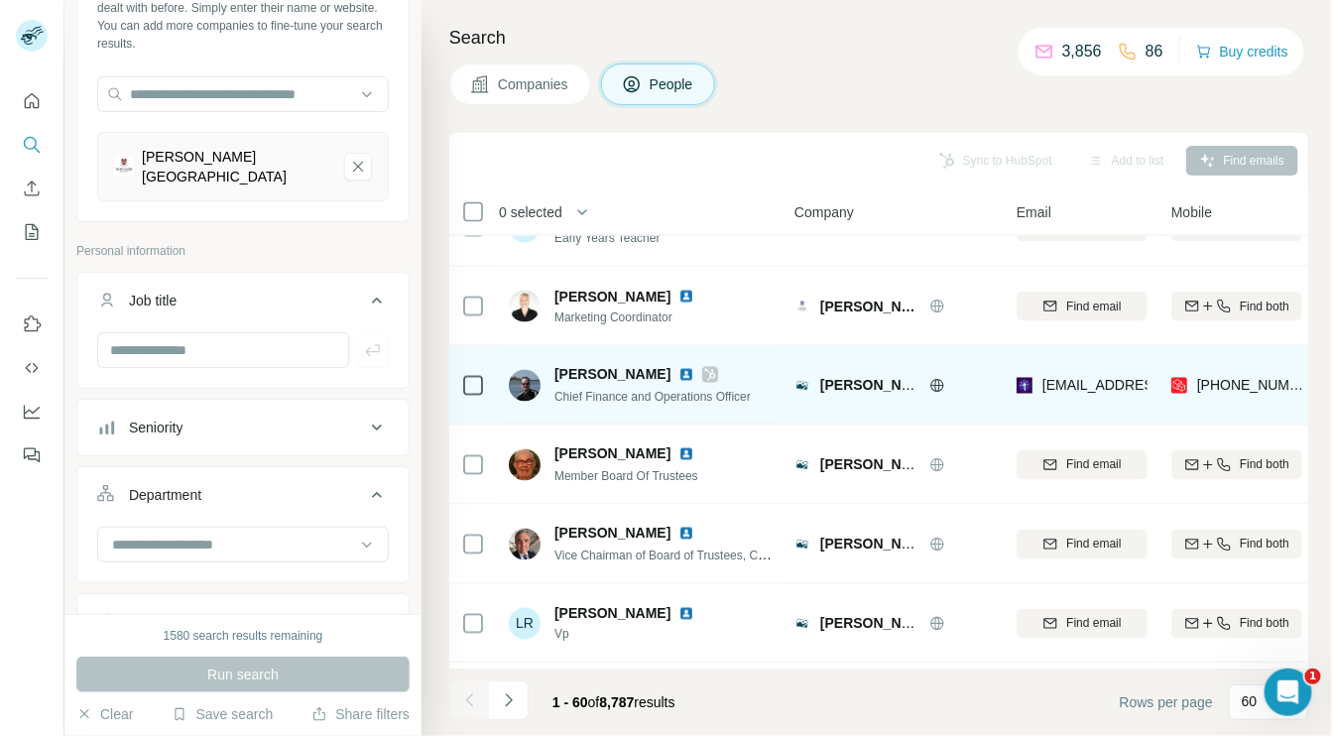
scroll to position [1109, 0]
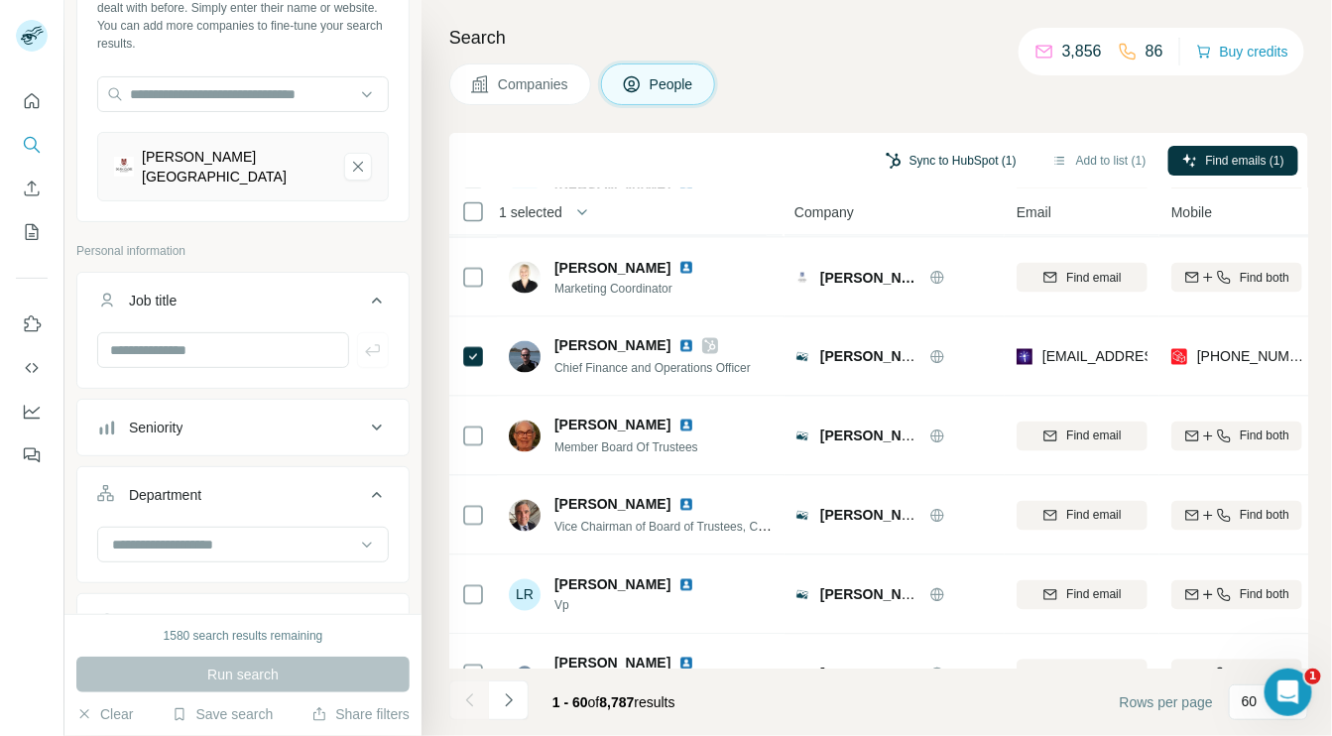
click at [906, 156] on button "Sync to HubSpot (1)" at bounding box center [951, 161] width 159 height 30
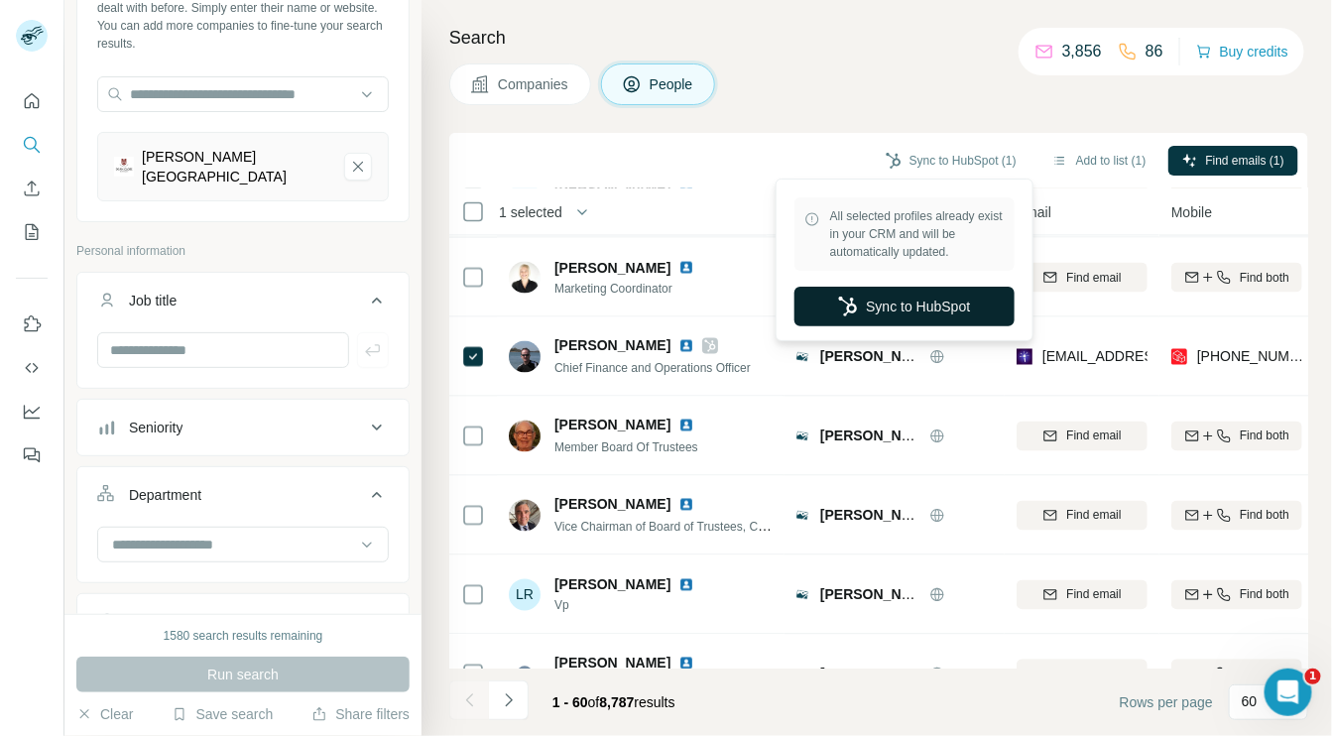
click at [877, 300] on button "Sync to HubSpot" at bounding box center [905, 307] width 220 height 40
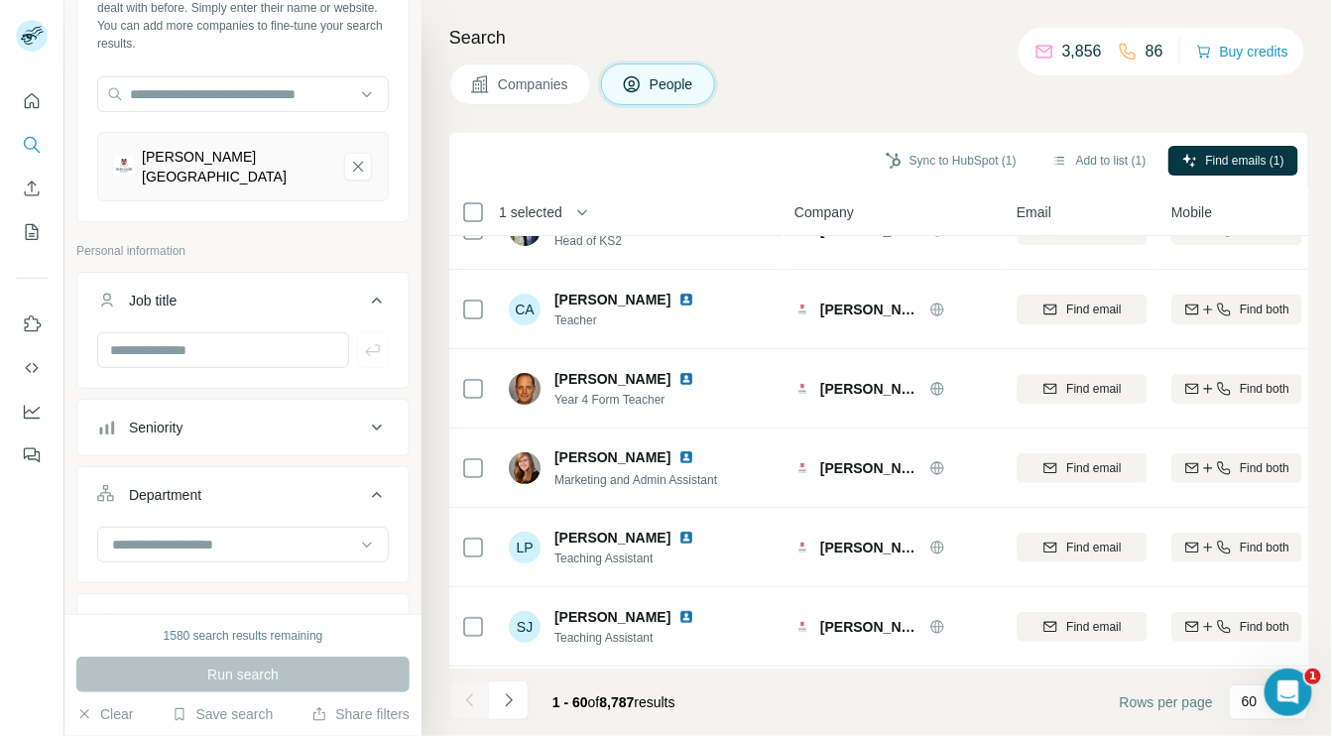
scroll to position [0, 0]
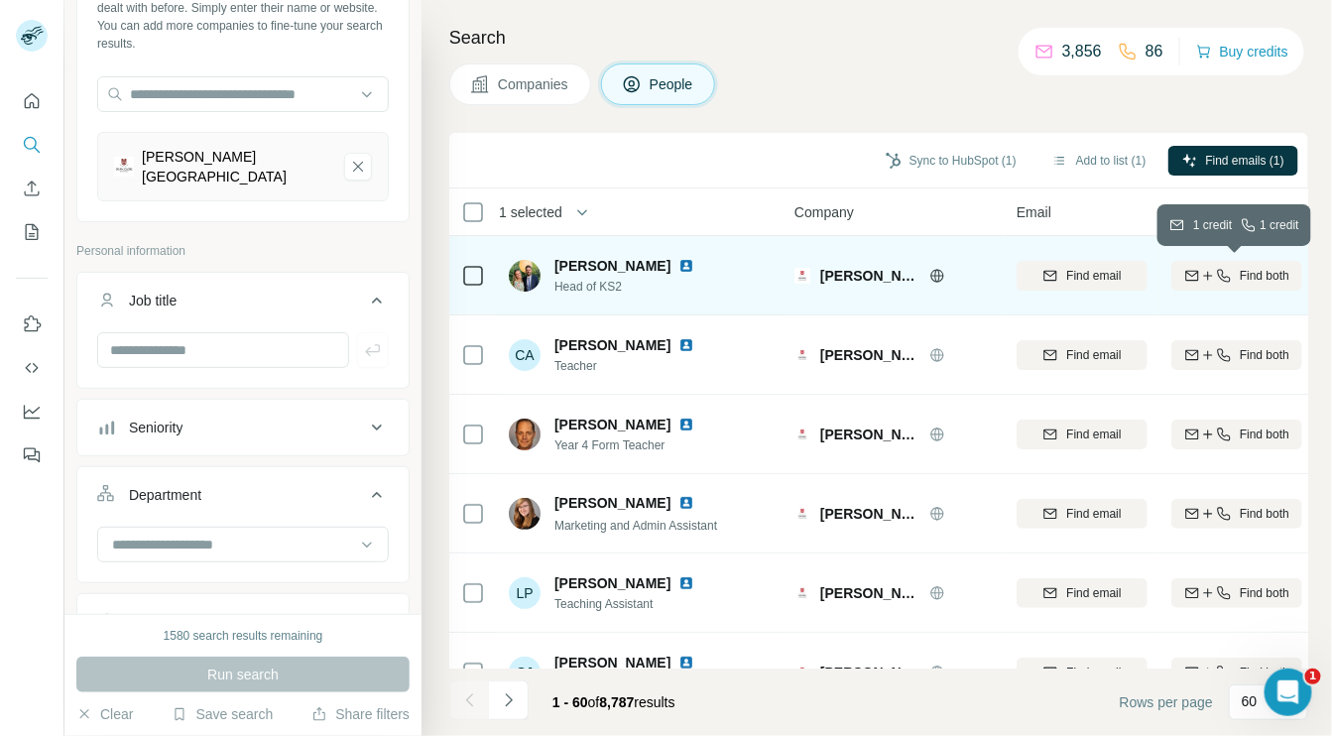
click at [1267, 269] on span "Find both" at bounding box center [1265, 276] width 50 height 18
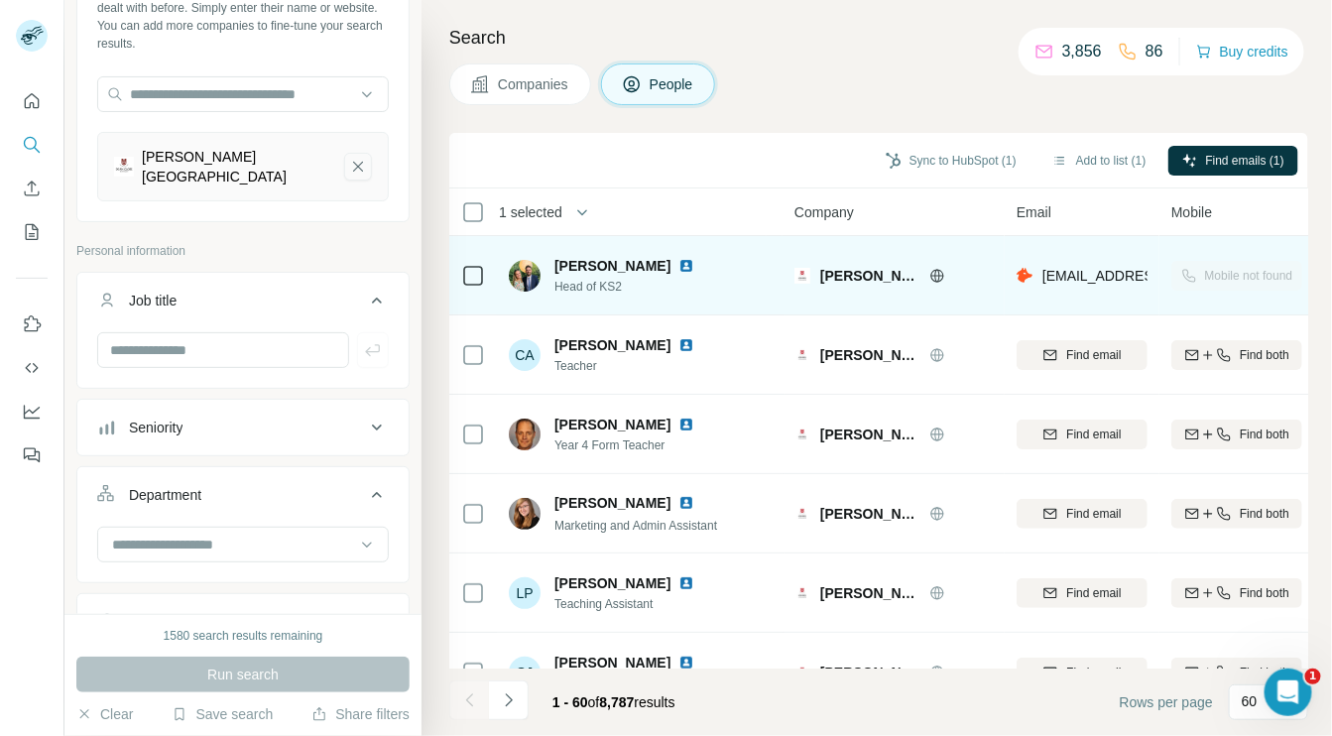
click at [349, 162] on icon "Dean Close School-remove-button" at bounding box center [358, 167] width 18 height 20
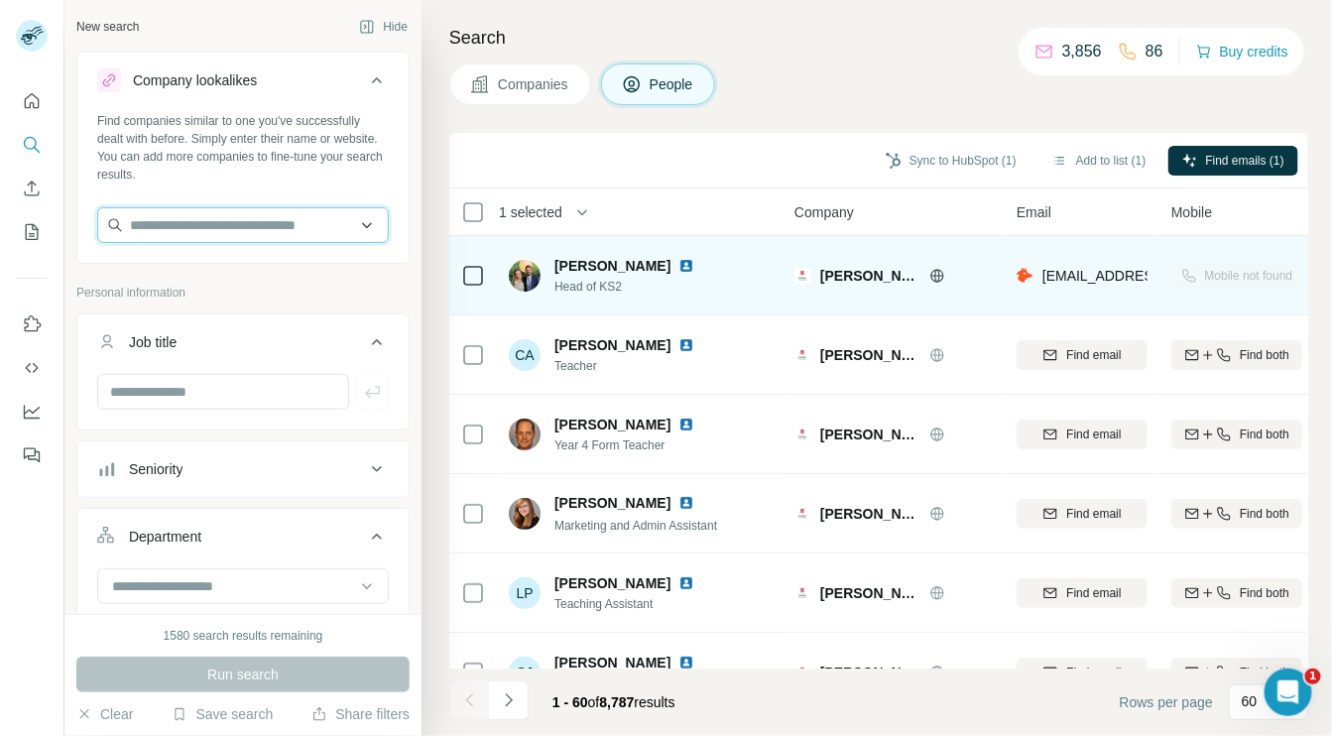
click at [282, 215] on input "text" at bounding box center [243, 225] width 292 height 36
type input "**********"
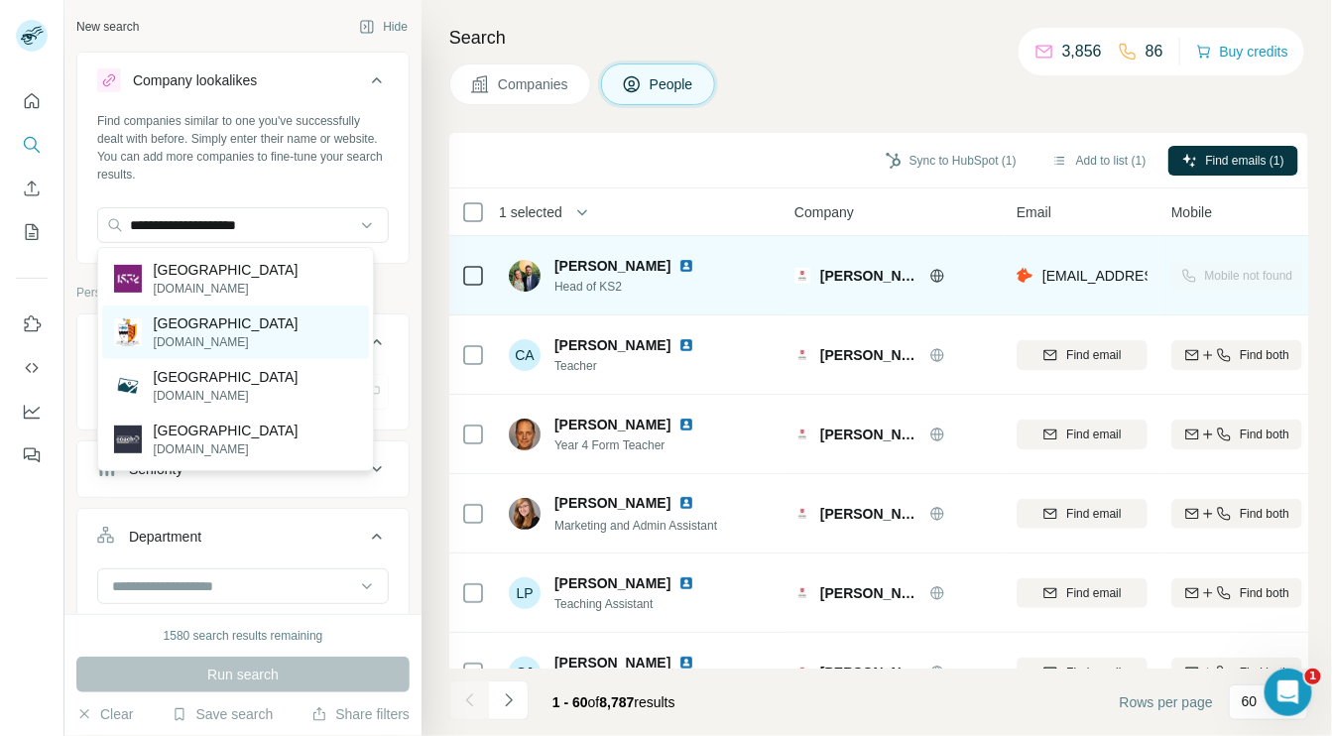
click at [225, 329] on p "[GEOGRAPHIC_DATA]" at bounding box center [226, 323] width 145 height 20
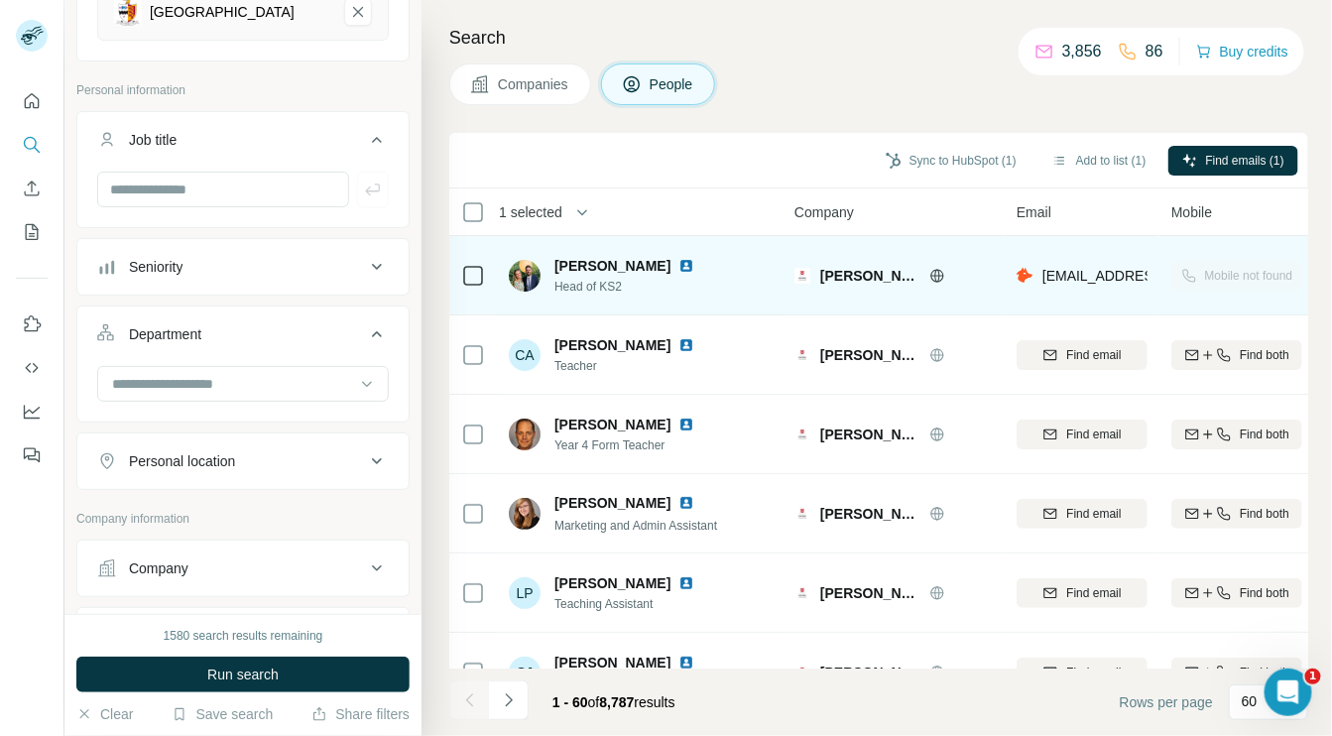
scroll to position [298, 0]
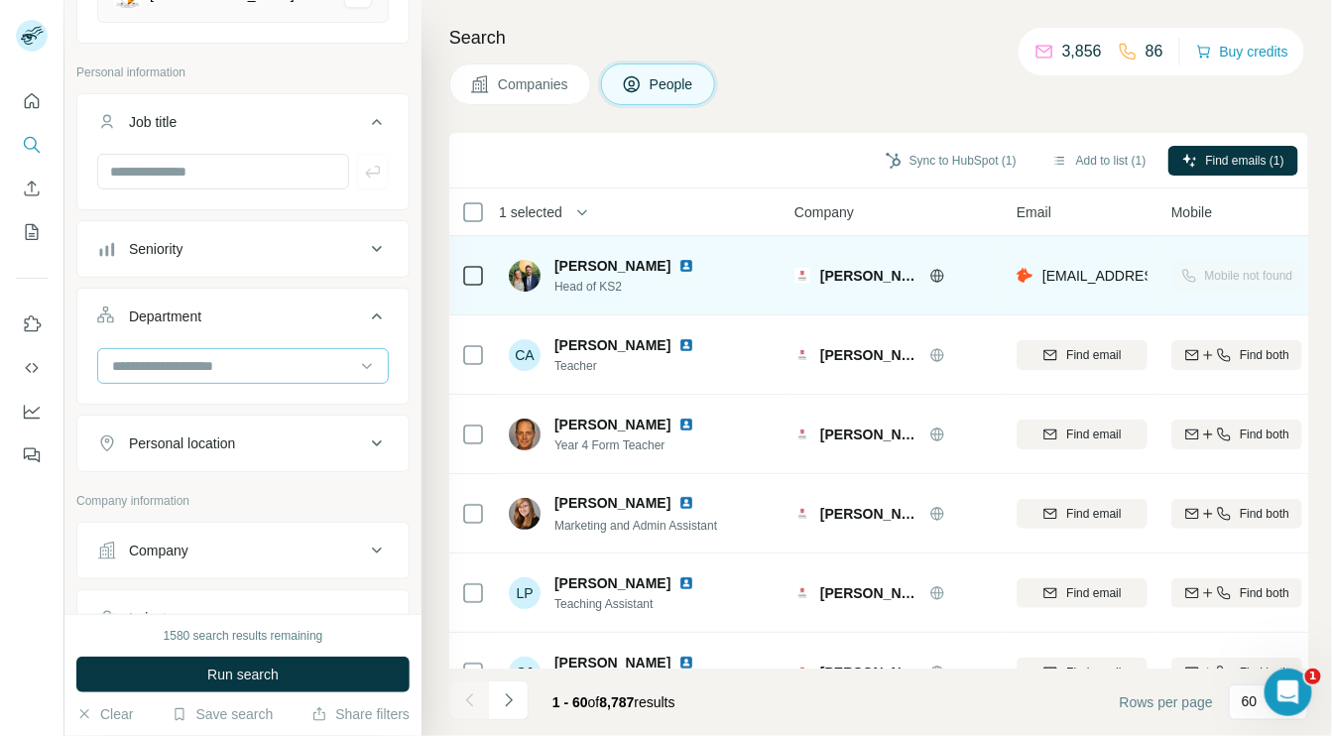
click at [327, 362] on input at bounding box center [232, 366] width 245 height 22
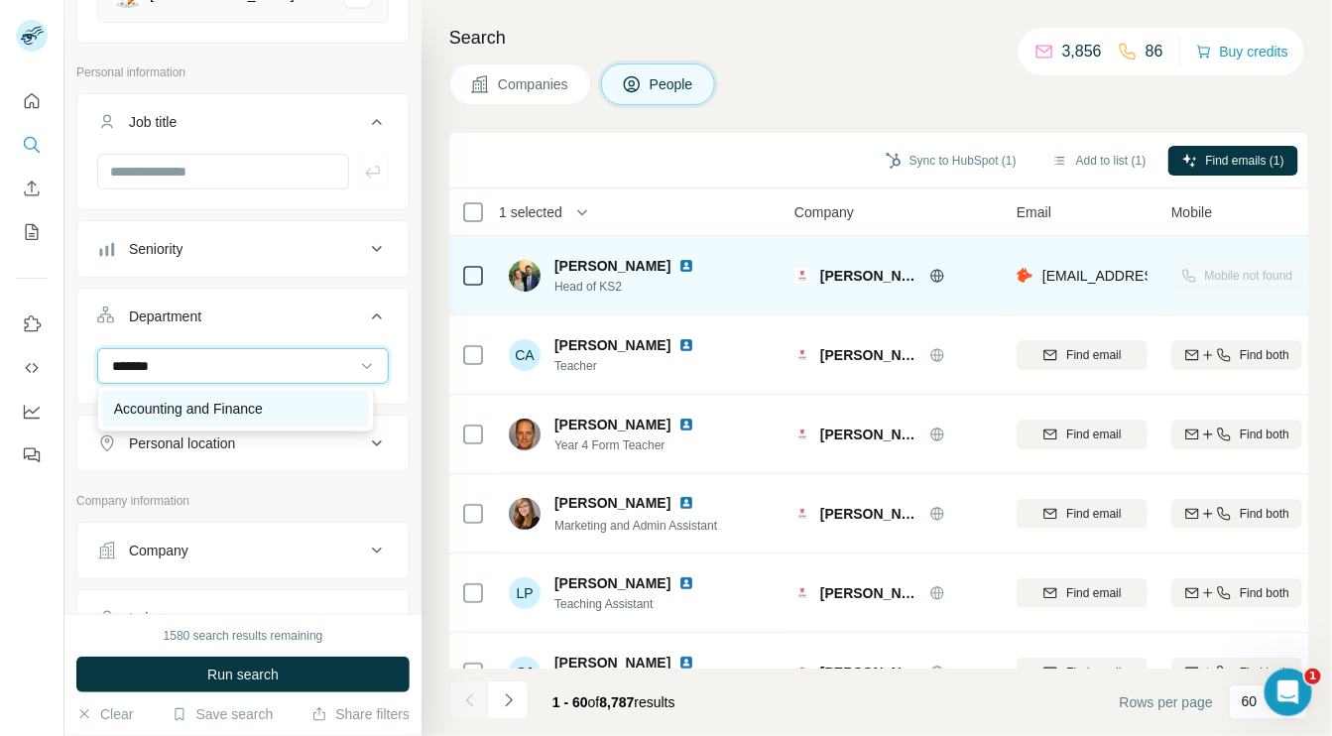
type input "*******"
click at [257, 409] on p "Accounting and Finance" at bounding box center [188, 409] width 149 height 20
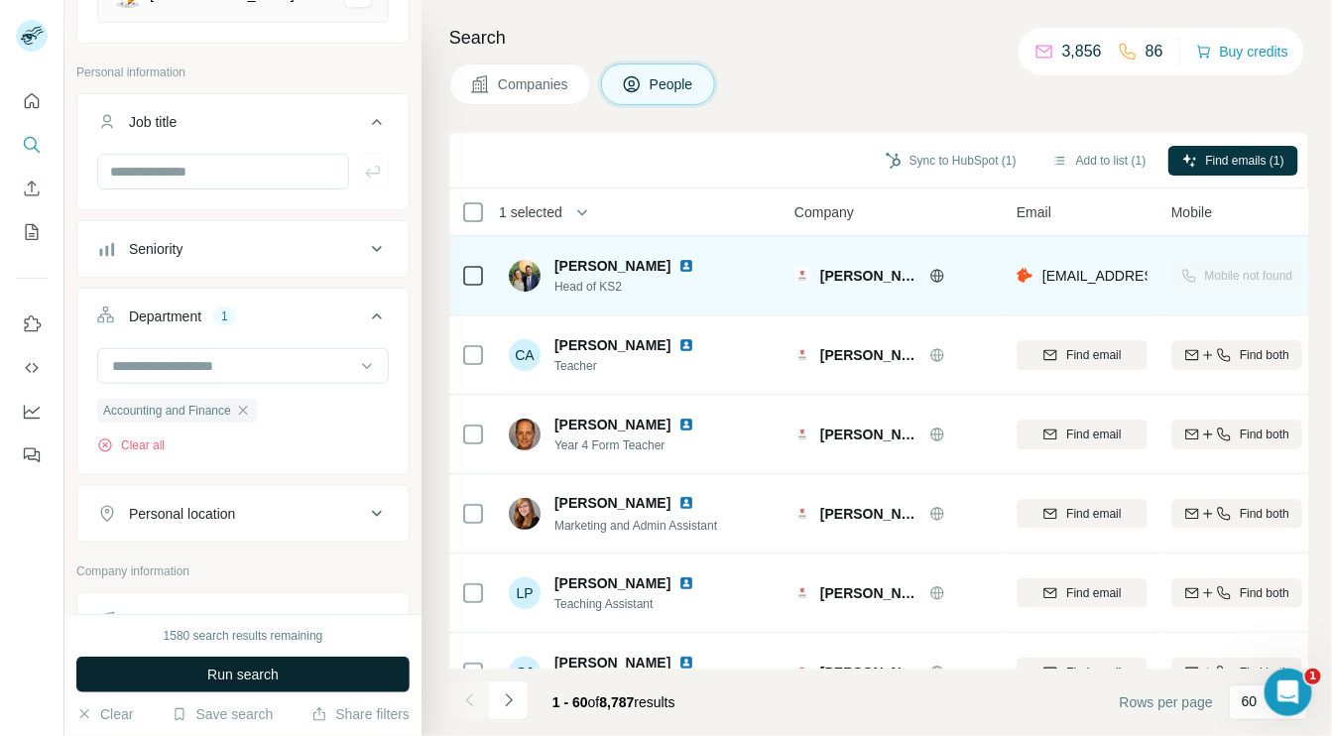
click at [271, 675] on span "Run search" at bounding box center [242, 675] width 71 height 20
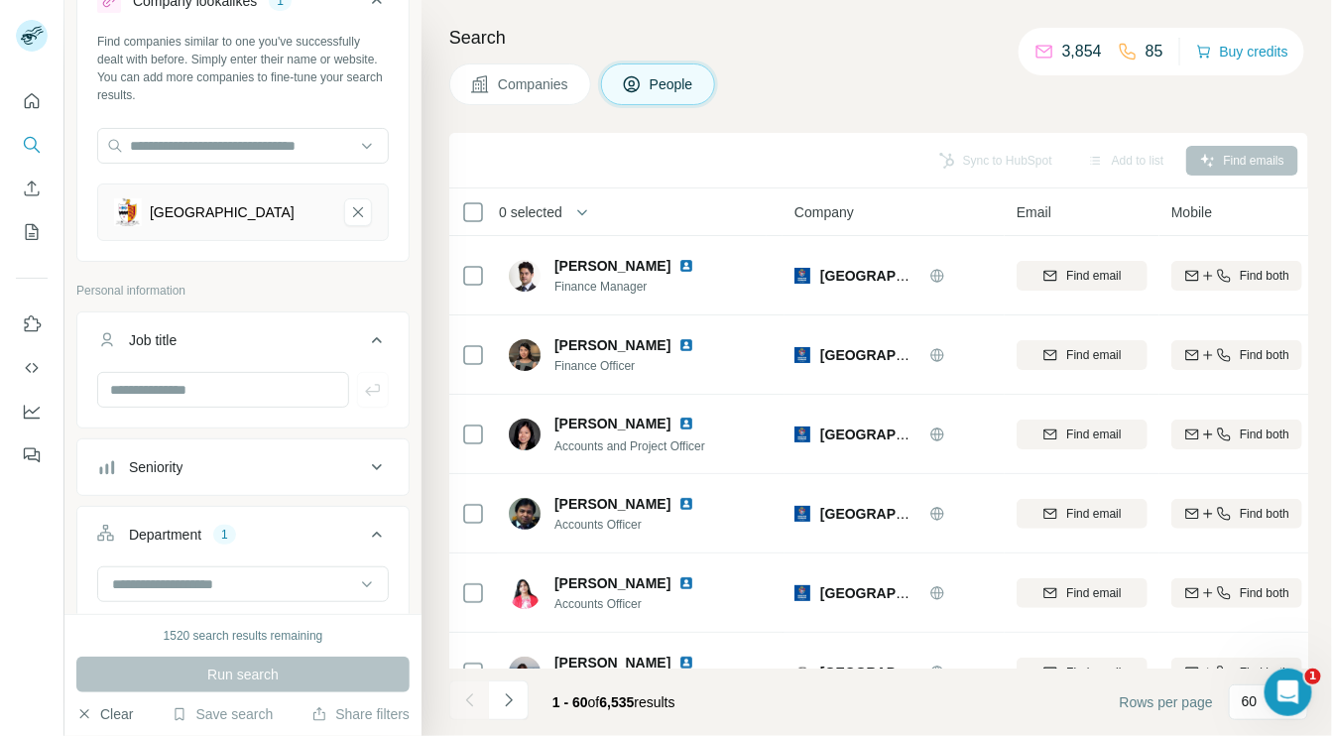
click at [116, 709] on button "Clear" at bounding box center [104, 714] width 57 height 20
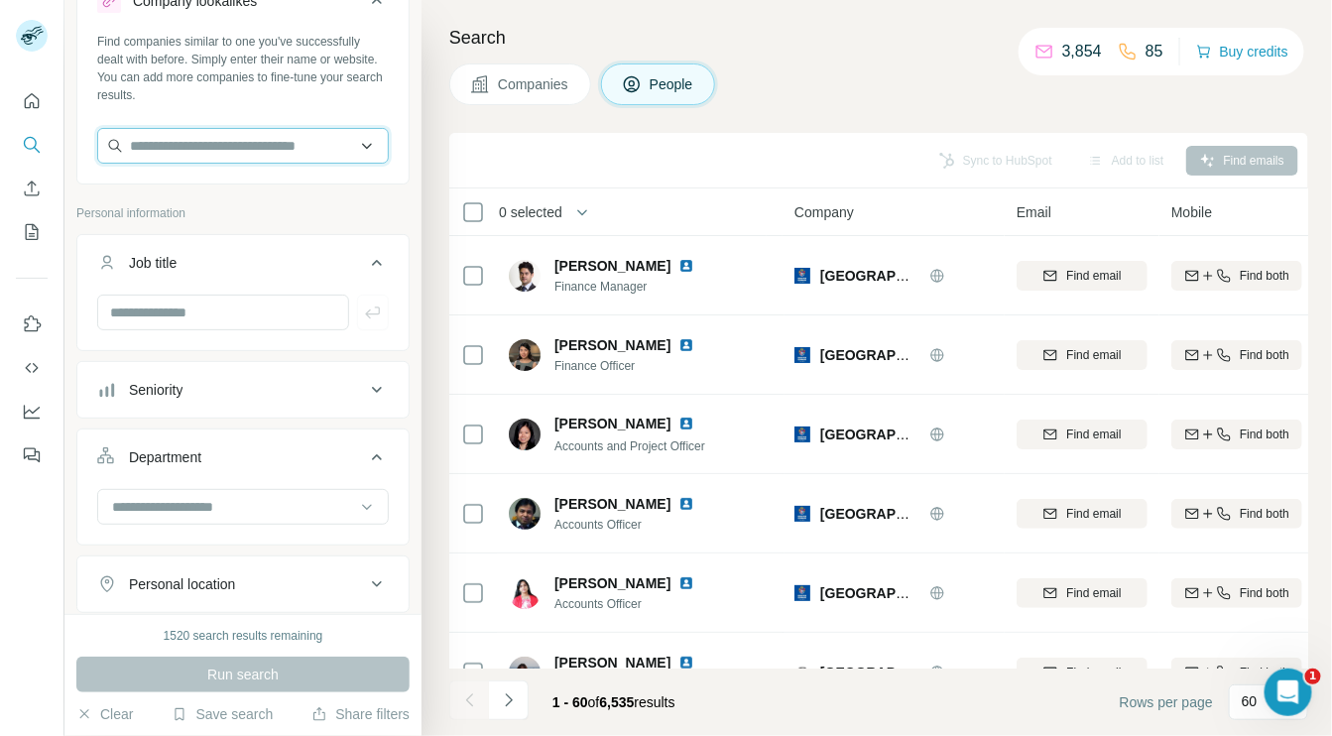
click at [236, 147] on input "text" at bounding box center [243, 146] width 292 height 36
paste input "**********"
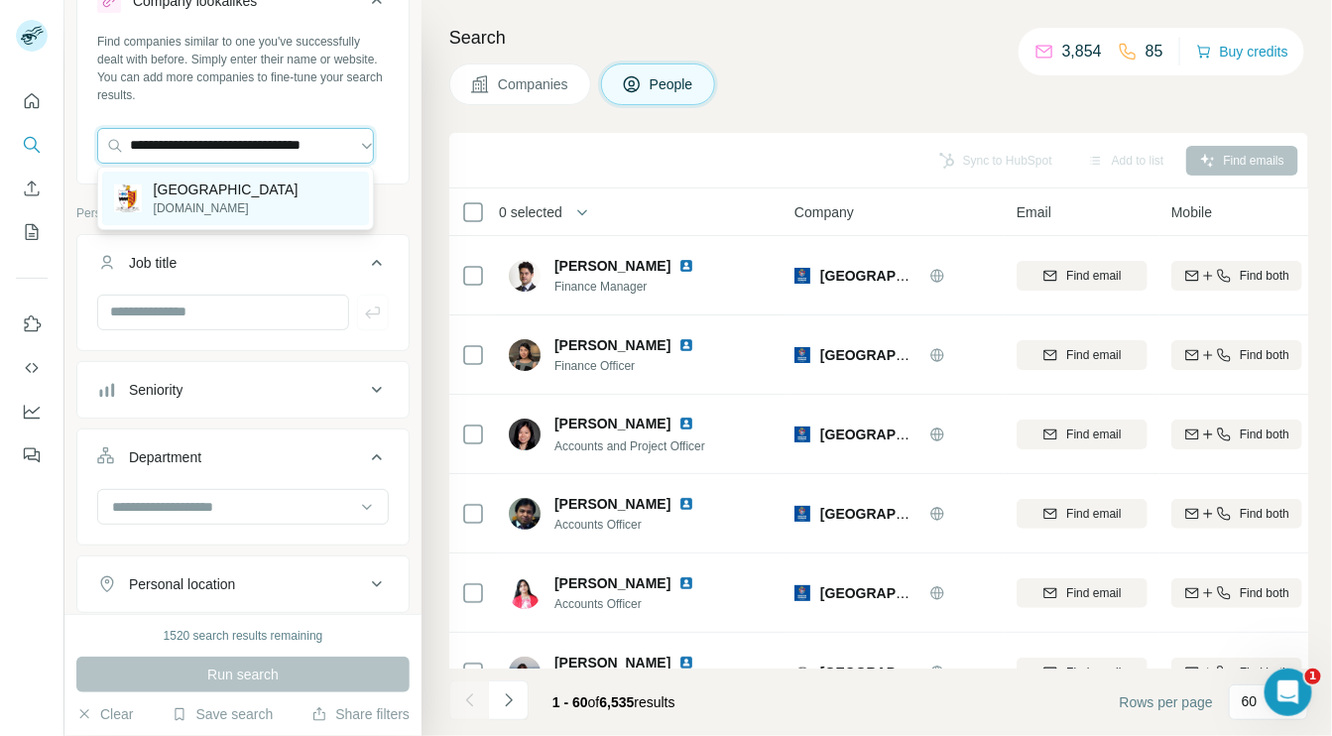
type input "**********"
click at [228, 202] on p "[DOMAIN_NAME]" at bounding box center [226, 208] width 145 height 18
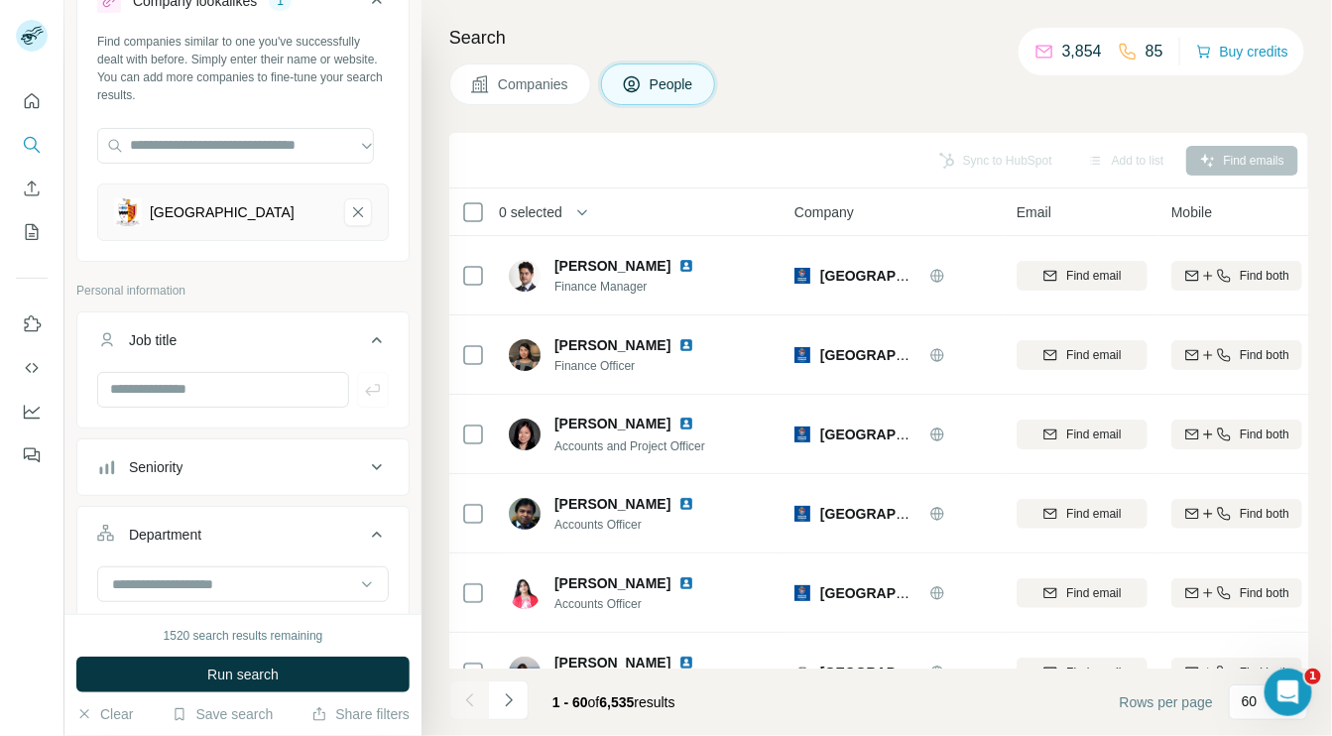
scroll to position [0, 0]
click at [277, 667] on span "Run search" at bounding box center [242, 675] width 71 height 20
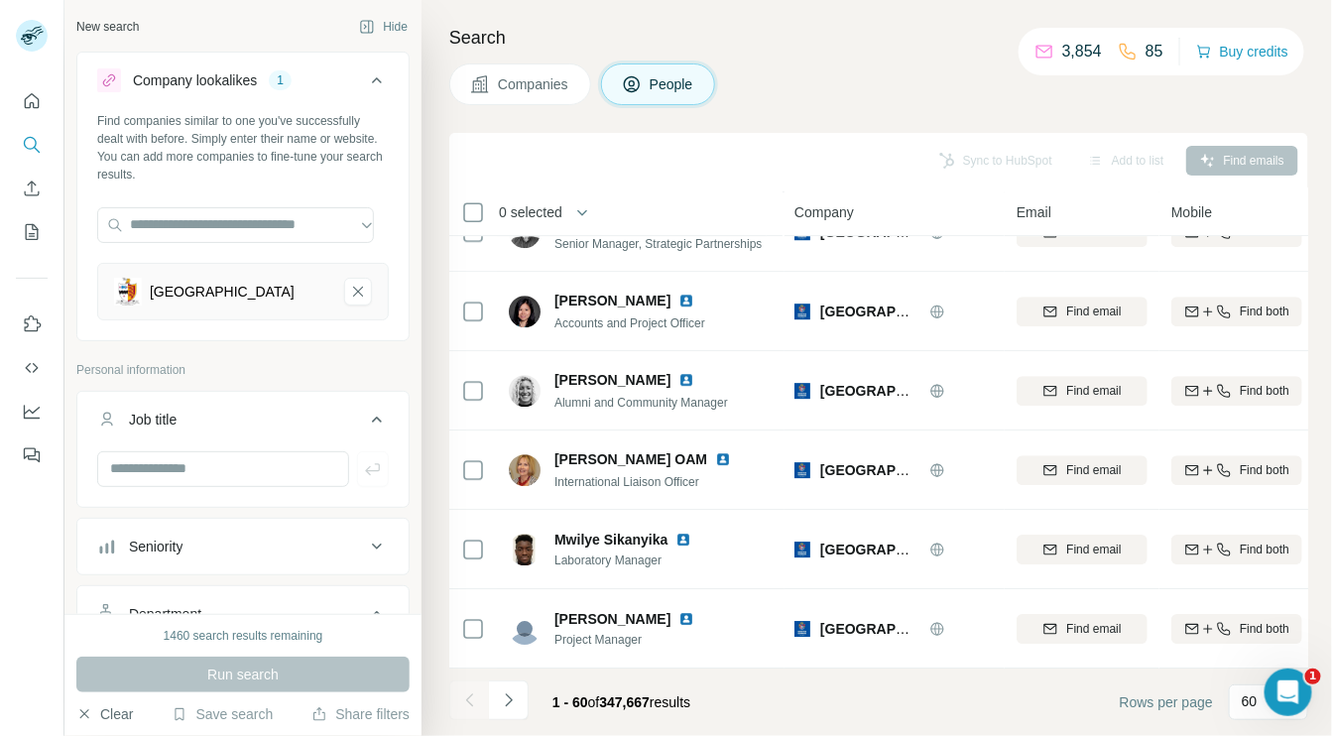
click at [112, 709] on button "Clear" at bounding box center [104, 714] width 57 height 20
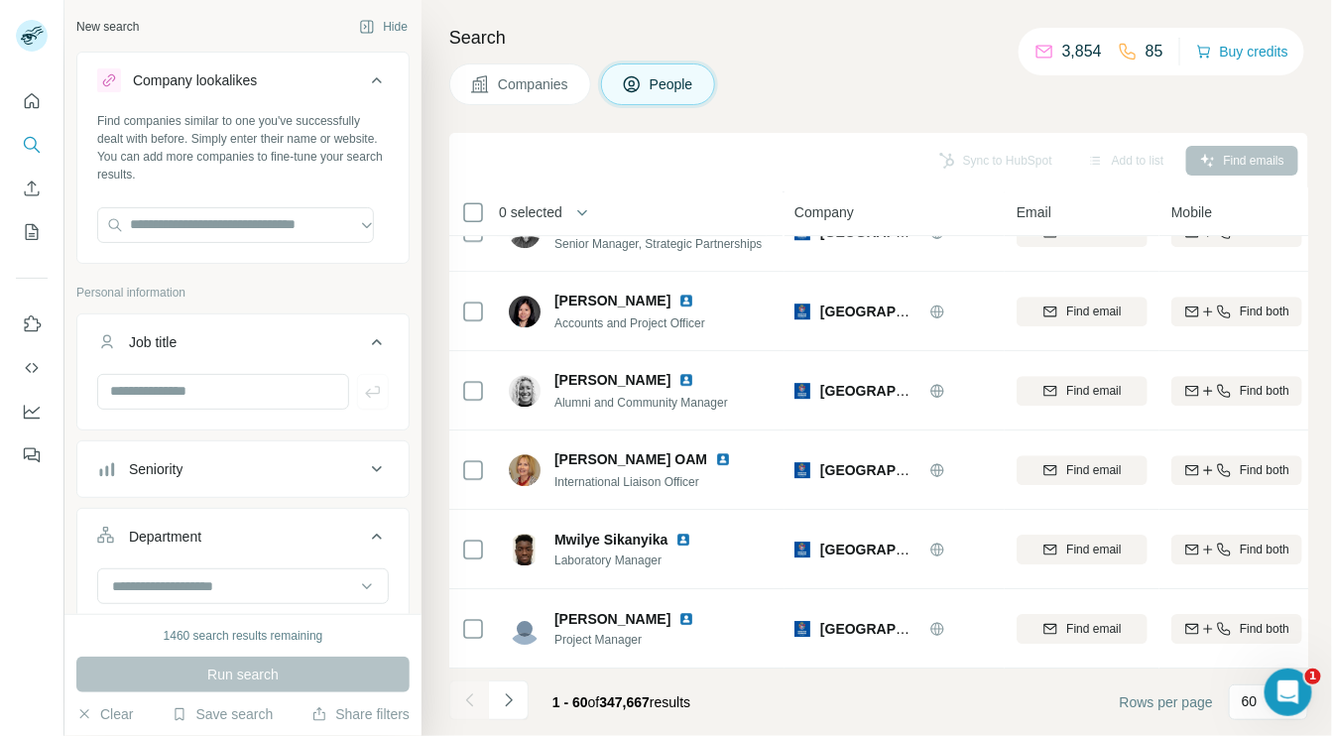
click at [688, 76] on span "People" at bounding box center [673, 84] width 46 height 20
click at [527, 79] on span "Companies" at bounding box center [534, 84] width 72 height 20
